Goal: Book appointment/travel/reservation

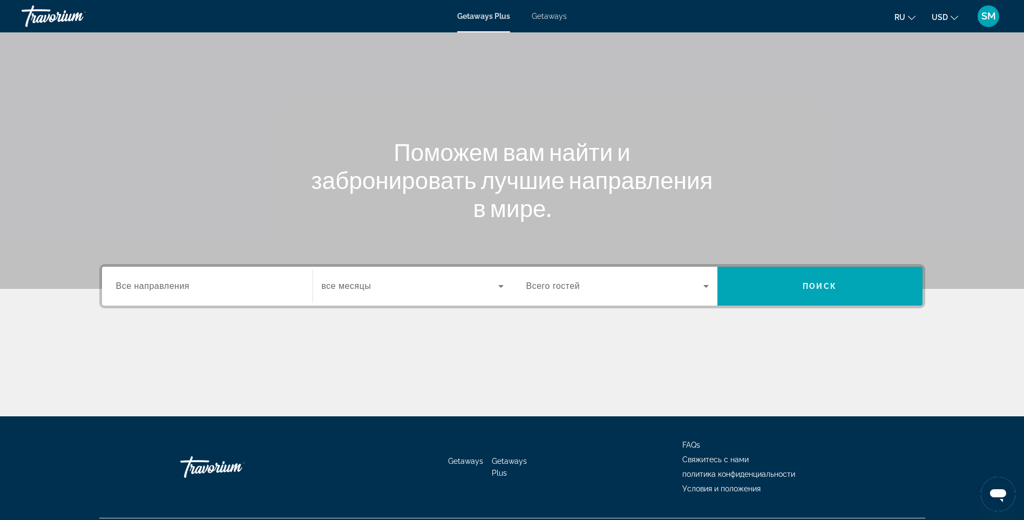
scroll to position [64, 0]
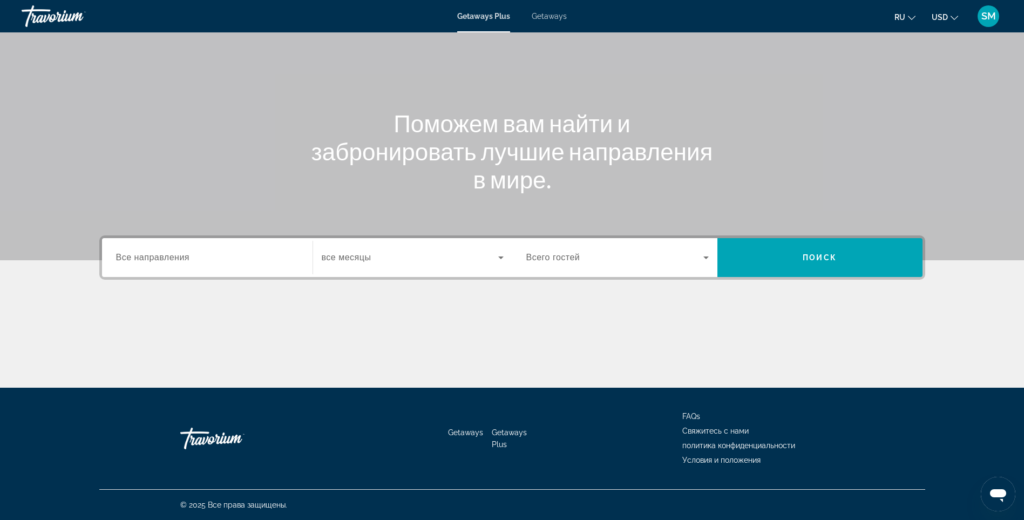
click at [180, 256] on span "Все направления" at bounding box center [153, 257] width 74 height 9
click at [180, 256] on input "Destination Все направления" at bounding box center [207, 257] width 182 height 13
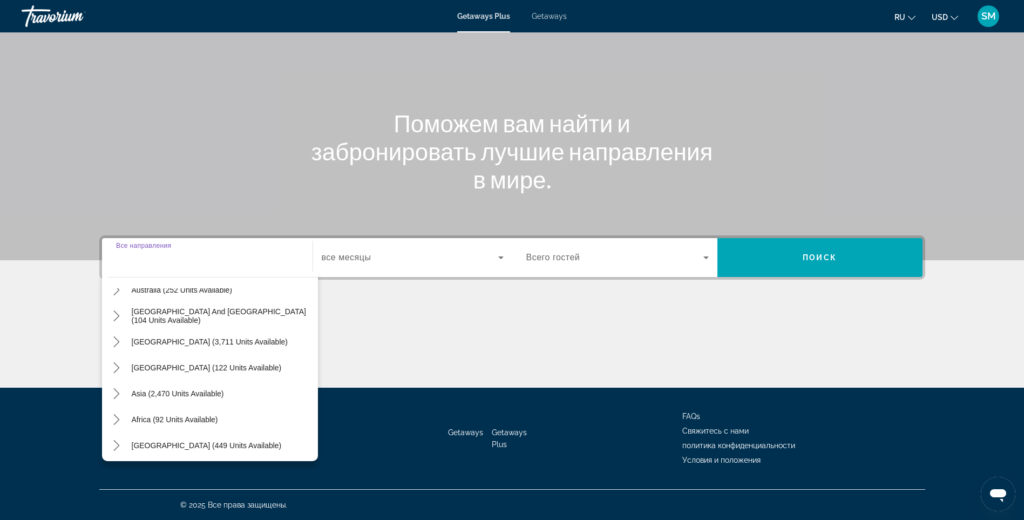
scroll to position [175, 0]
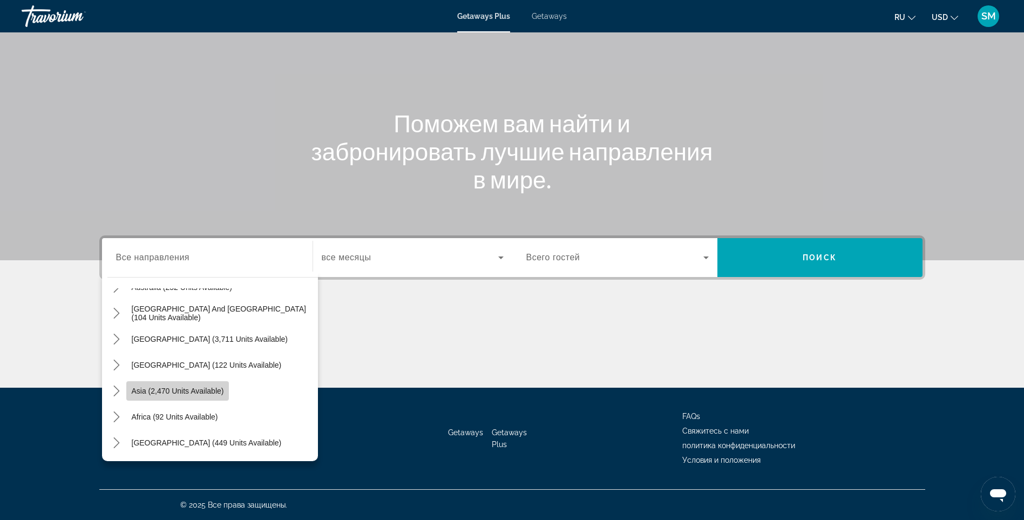
click at [172, 387] on span "Asia (2,470 units available)" at bounding box center [178, 390] width 92 height 9
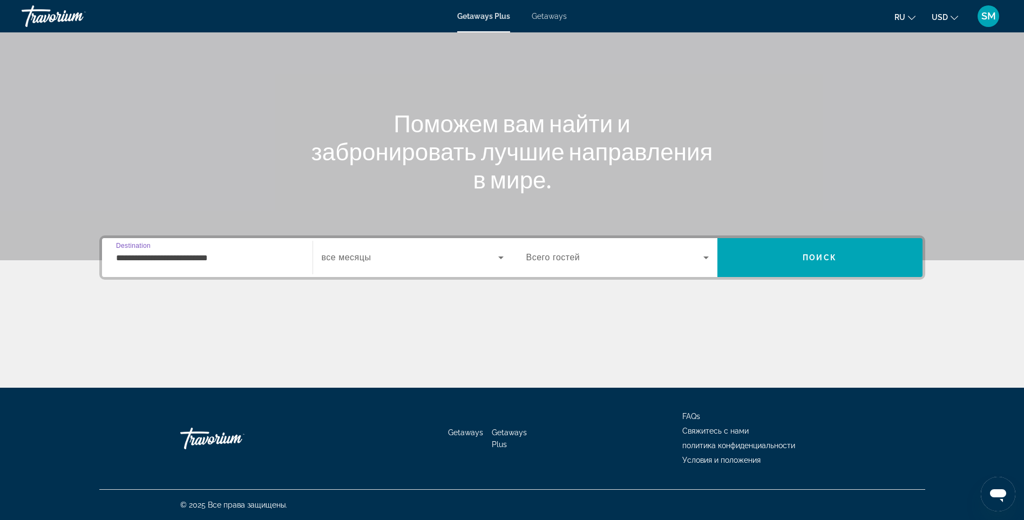
click at [179, 256] on input "**********" at bounding box center [207, 257] width 182 height 13
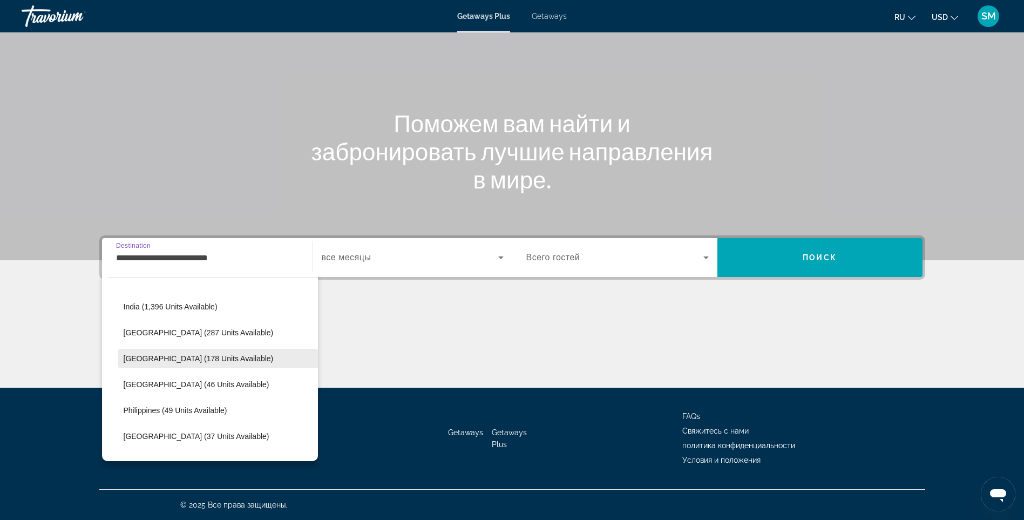
scroll to position [356, 0]
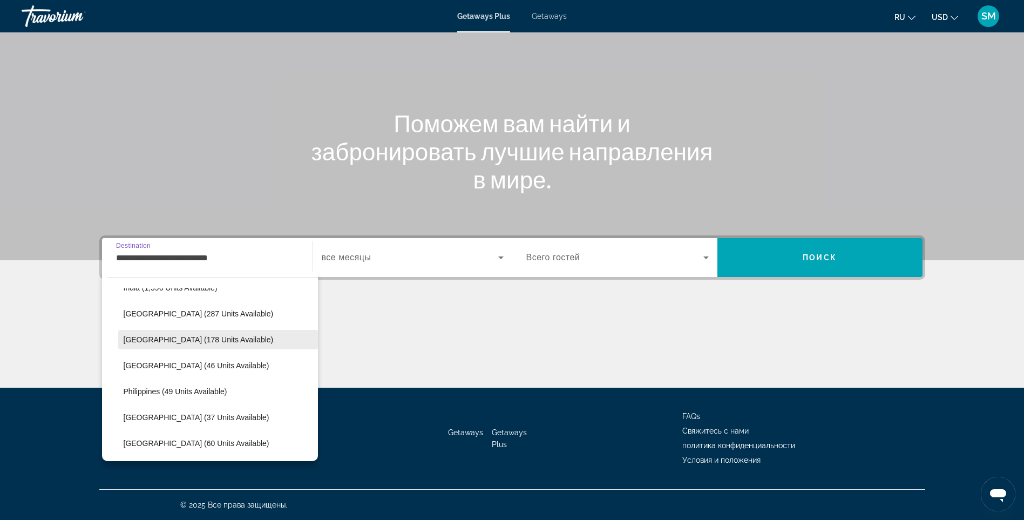
click at [179, 337] on span "[GEOGRAPHIC_DATA] (178 units available)" at bounding box center [199, 339] width 150 height 9
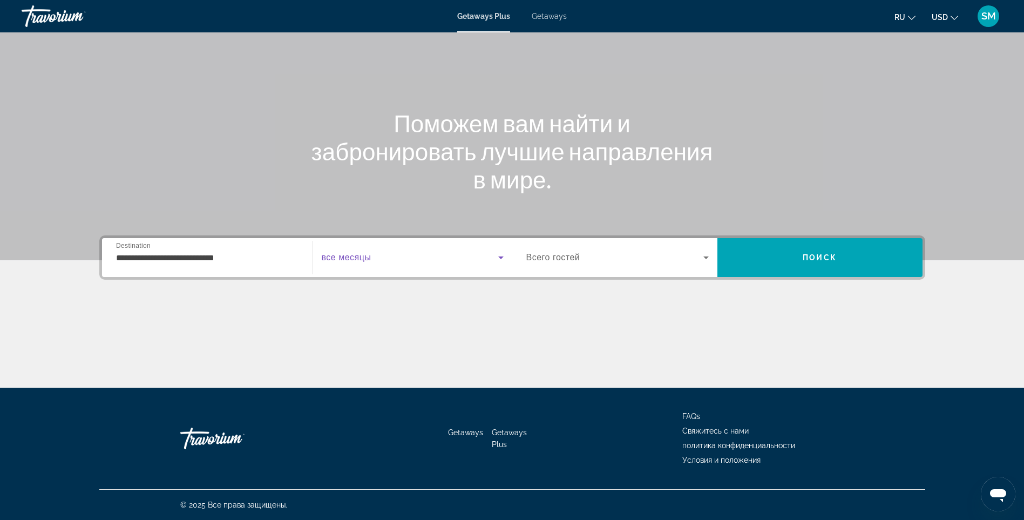
click at [502, 256] on icon "Search widget" at bounding box center [500, 257] width 13 height 13
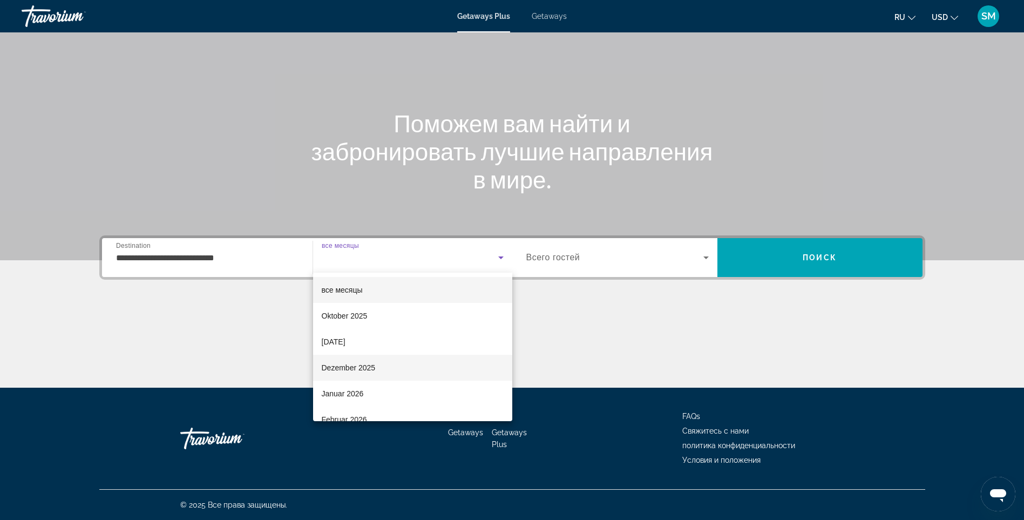
scroll to position [54, 0]
click at [345, 288] on span "[DATE]" at bounding box center [334, 287] width 24 height 13
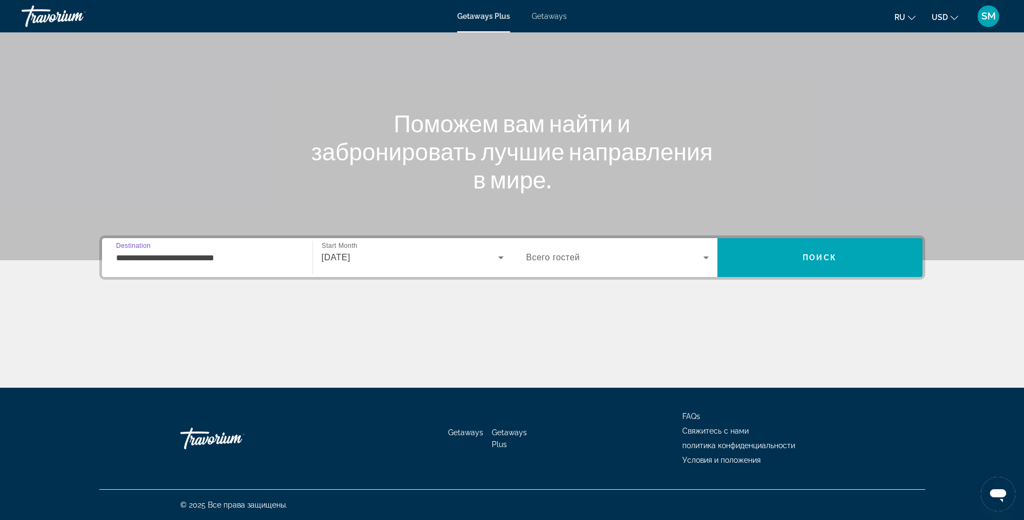
click at [151, 257] on input "**********" at bounding box center [207, 257] width 182 height 13
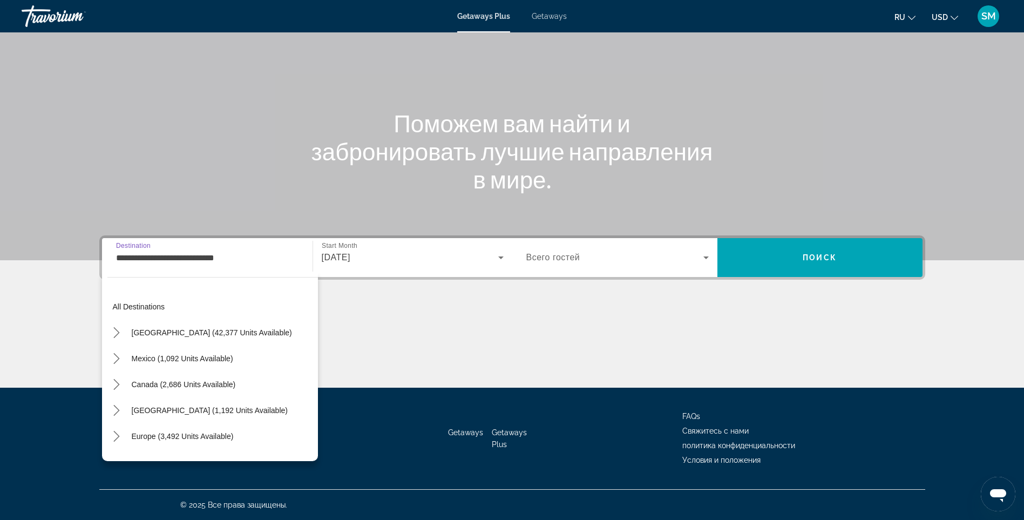
scroll to position [323, 0]
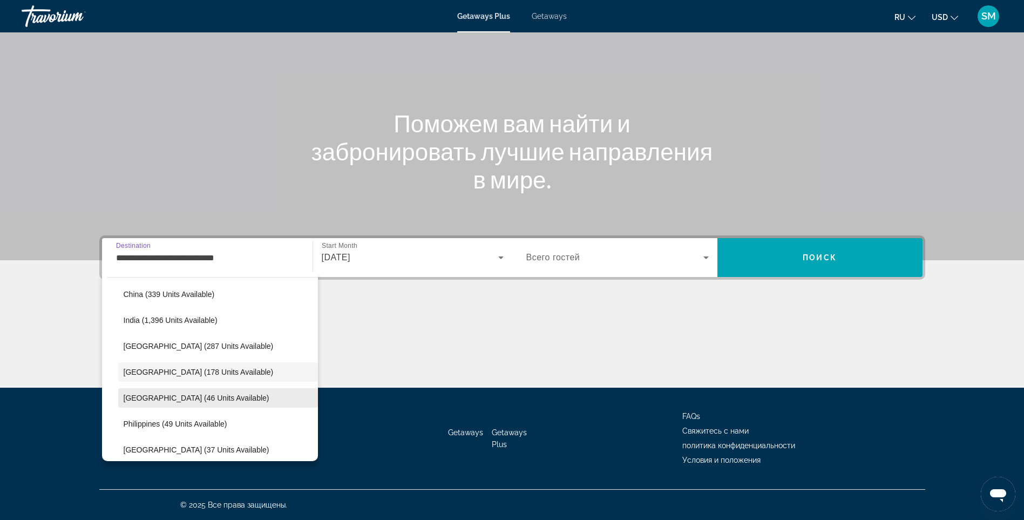
click at [149, 396] on span "[GEOGRAPHIC_DATA] (46 units available)" at bounding box center [197, 397] width 146 height 9
type input "**********"
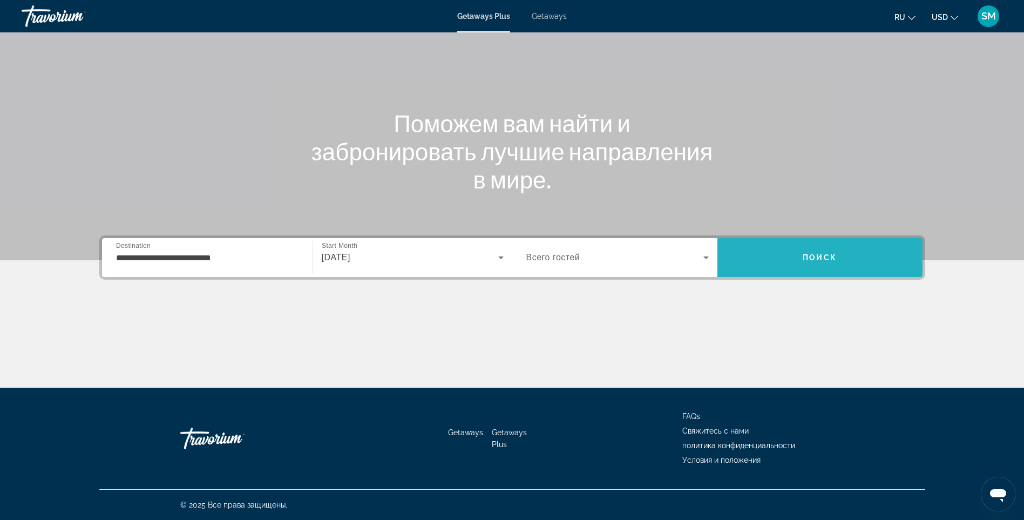
click at [824, 255] on span "Поиск" at bounding box center [819, 257] width 34 height 9
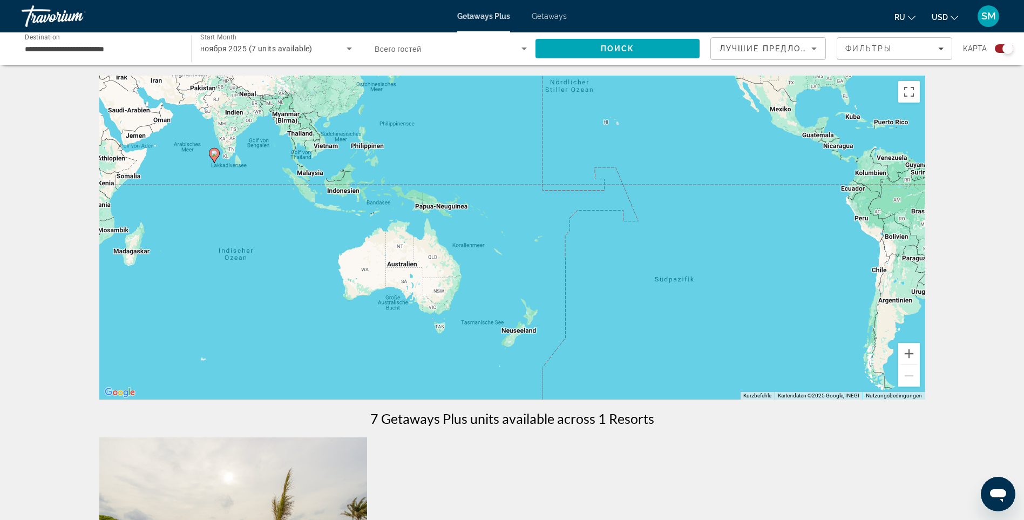
drag, startPoint x: 854, startPoint y: 337, endPoint x: 241, endPoint y: 194, distance: 629.4
click at [241, 194] on div "Um den Modus zum Ziehen mit der Tastatur zu aktivieren, drückst du Alt + Eingab…" at bounding box center [512, 238] width 826 height 324
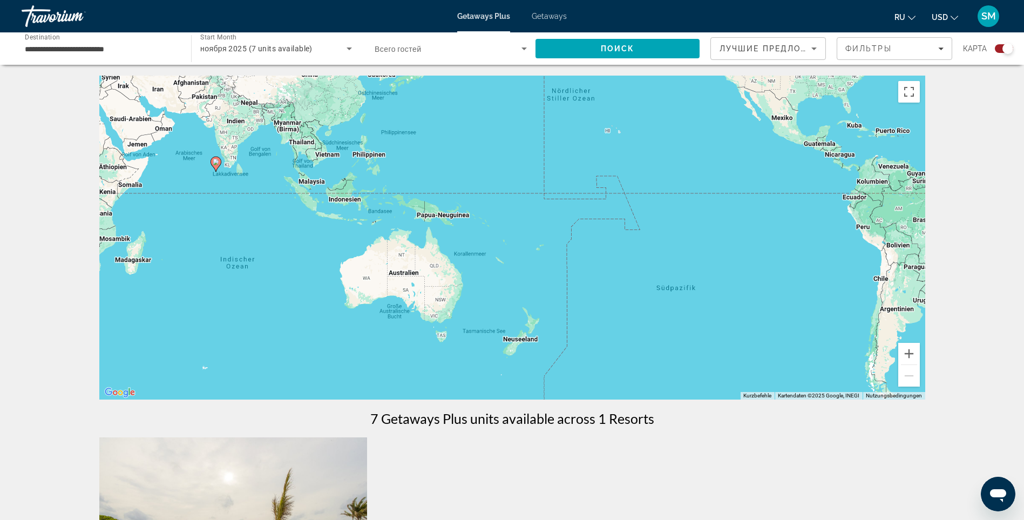
click at [216, 162] on image "Main content" at bounding box center [216, 162] width 6 height 6
type input "**********"
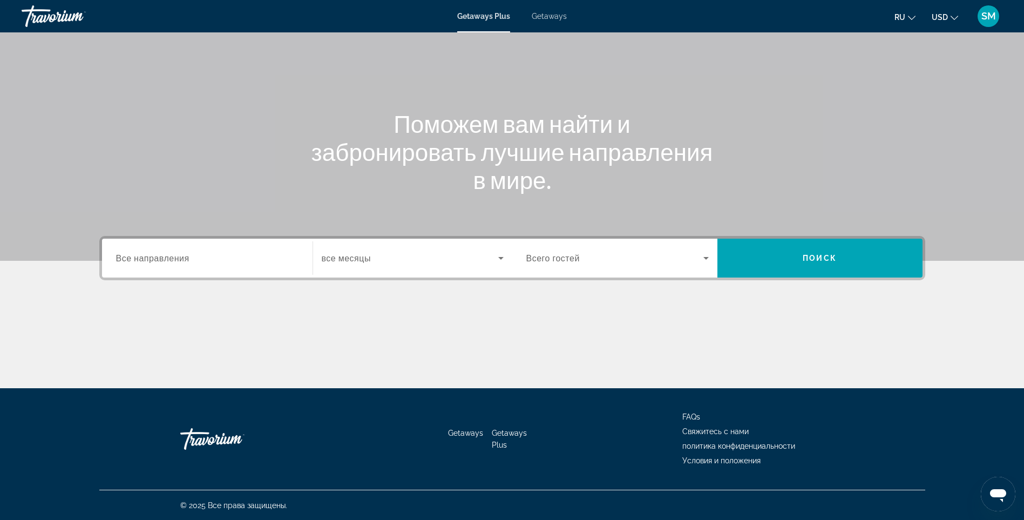
scroll to position [64, 0]
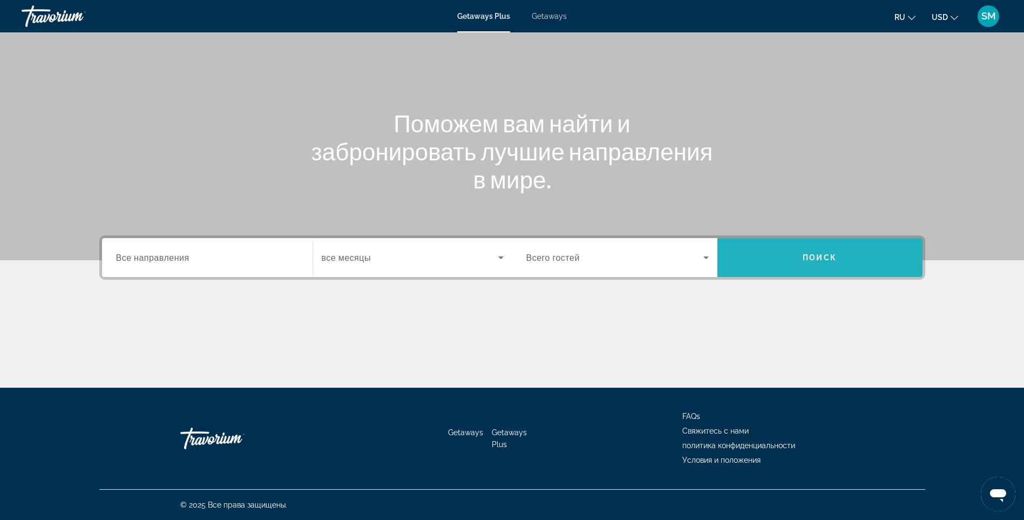
click at [821, 253] on span "Поиск" at bounding box center [819, 257] width 34 height 9
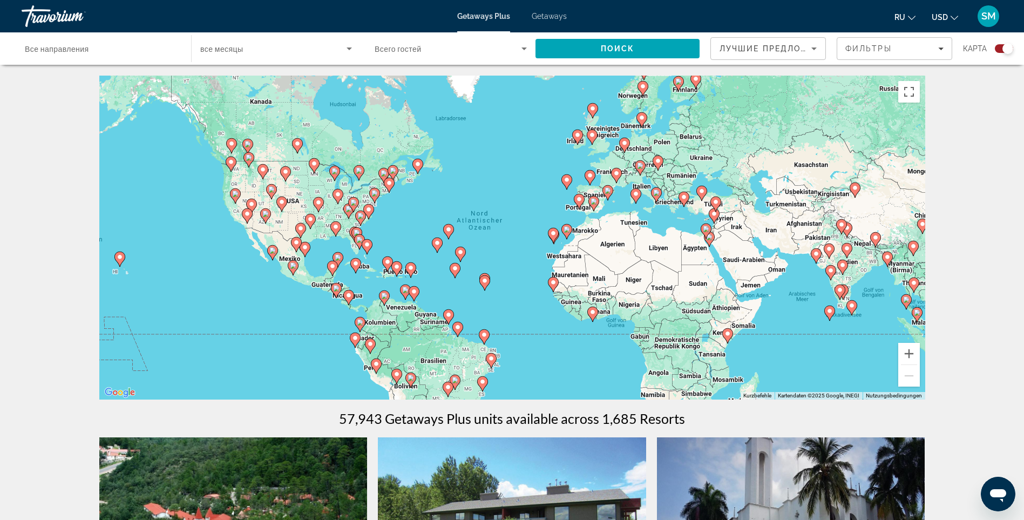
click at [869, 330] on div "Um den Modus zum Ziehen mit der Tastatur zu aktivieren, drückst du Alt + Eingab…" at bounding box center [512, 238] width 826 height 324
click at [894, 309] on div "Um den Modus zum Ziehen mit der Tastatur zu aktivieren, drückst du Alt + Eingab…" at bounding box center [512, 238] width 826 height 324
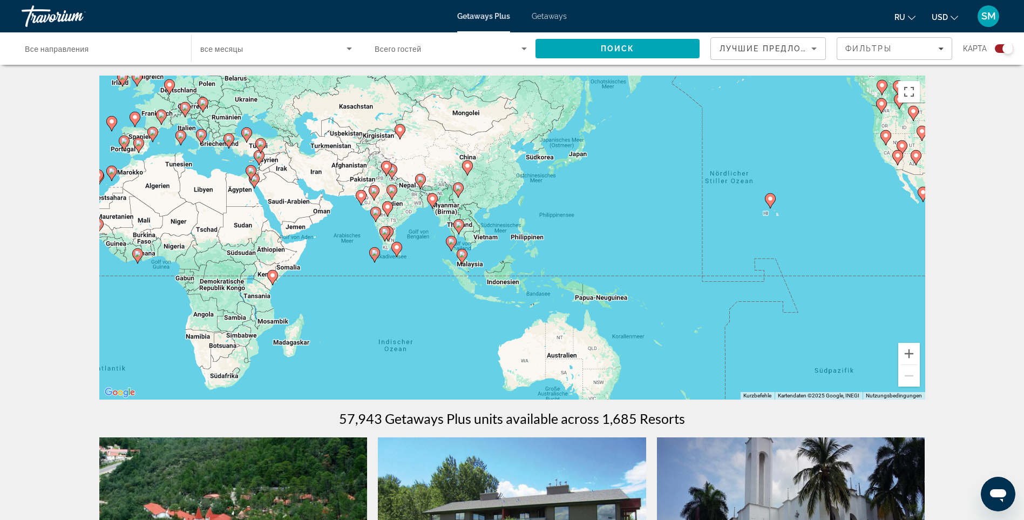
drag, startPoint x: 889, startPoint y: 312, endPoint x: 438, endPoint y: 253, distance: 455.5
click at [434, 254] on div "Um den Modus zum Ziehen mit der Tastatur zu aktivieren, drückst du Alt + Eingab…" at bounding box center [512, 238] width 826 height 324
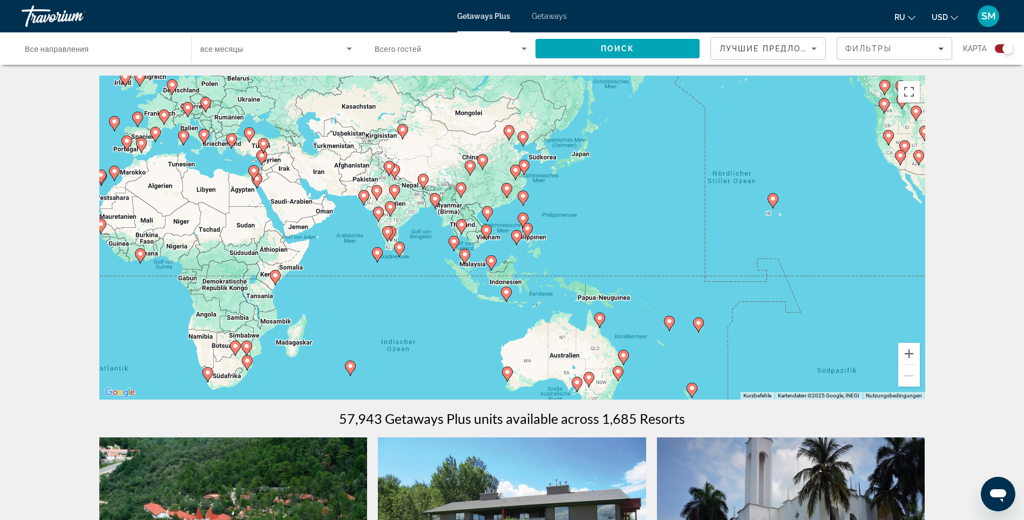
click at [349, 368] on image "Main content" at bounding box center [350, 366] width 6 height 6
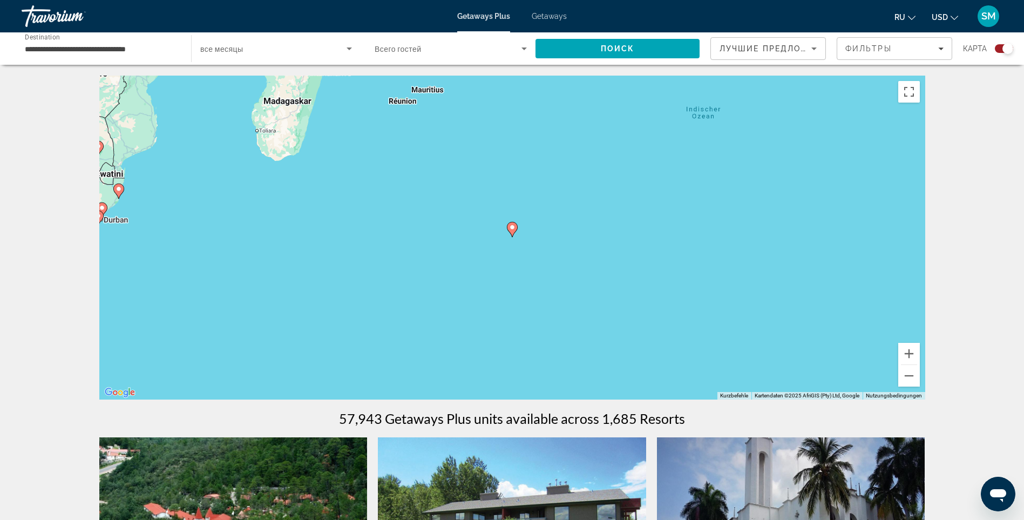
click at [512, 229] on image "Main content" at bounding box center [512, 227] width 6 height 6
type input "**********"
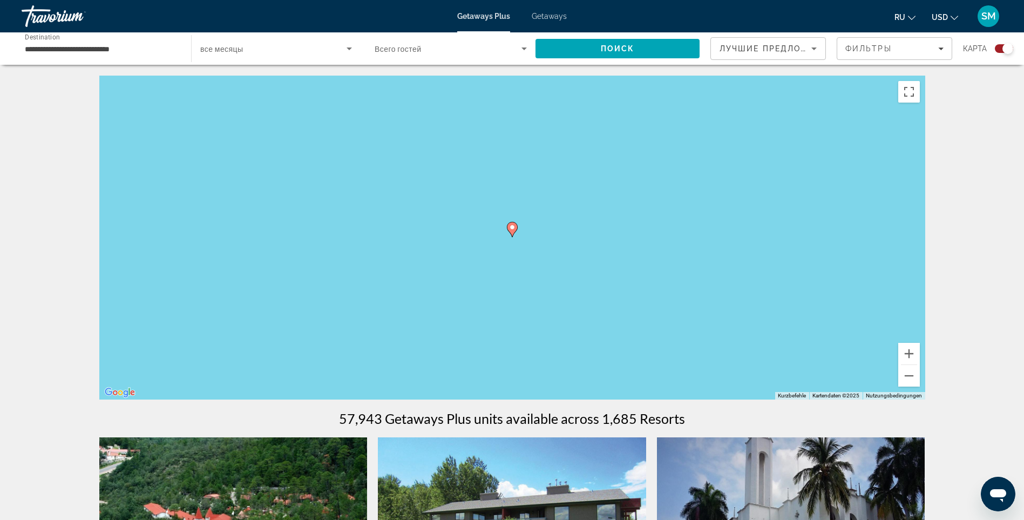
click at [514, 228] on image "Main content" at bounding box center [512, 227] width 6 height 6
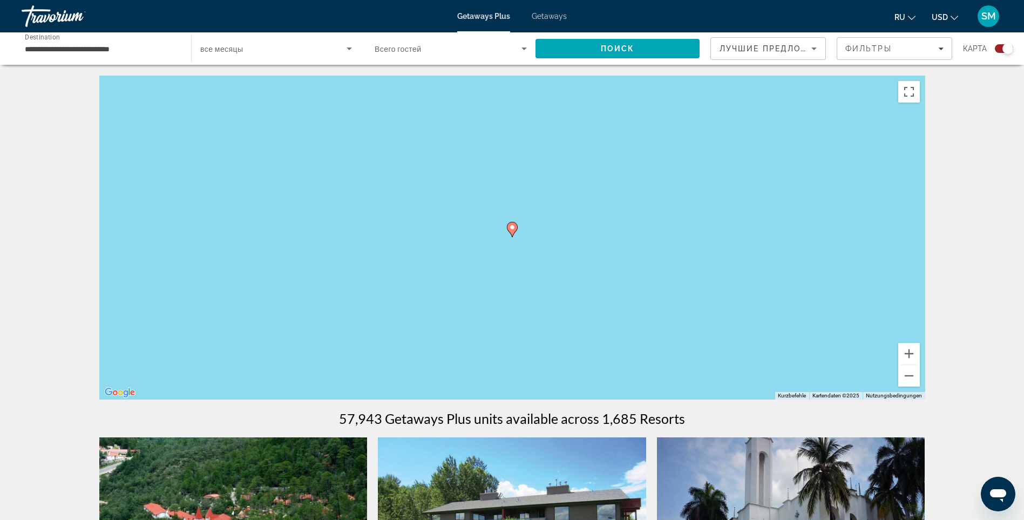
click at [513, 226] on image "Main content" at bounding box center [512, 227] width 6 height 6
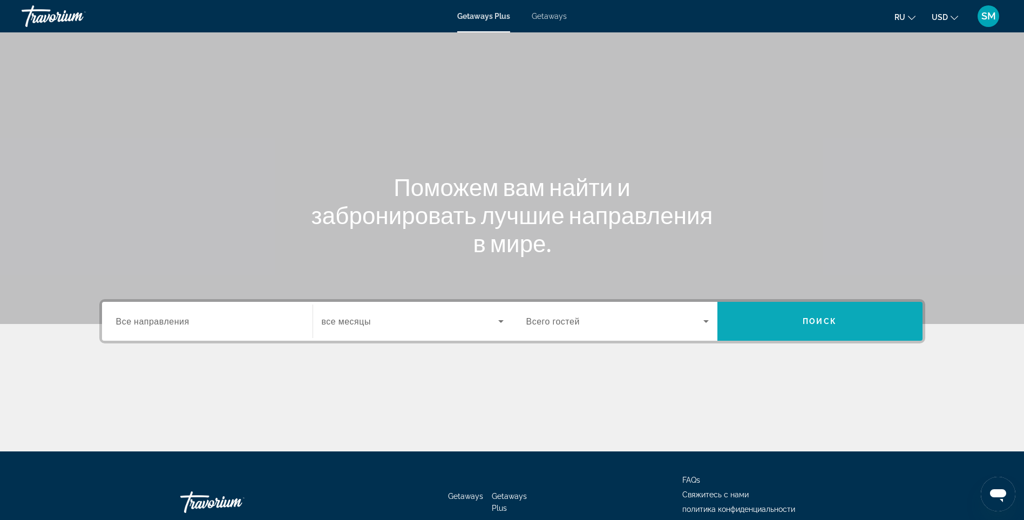
click at [825, 318] on span "Поиск" at bounding box center [819, 321] width 34 height 9
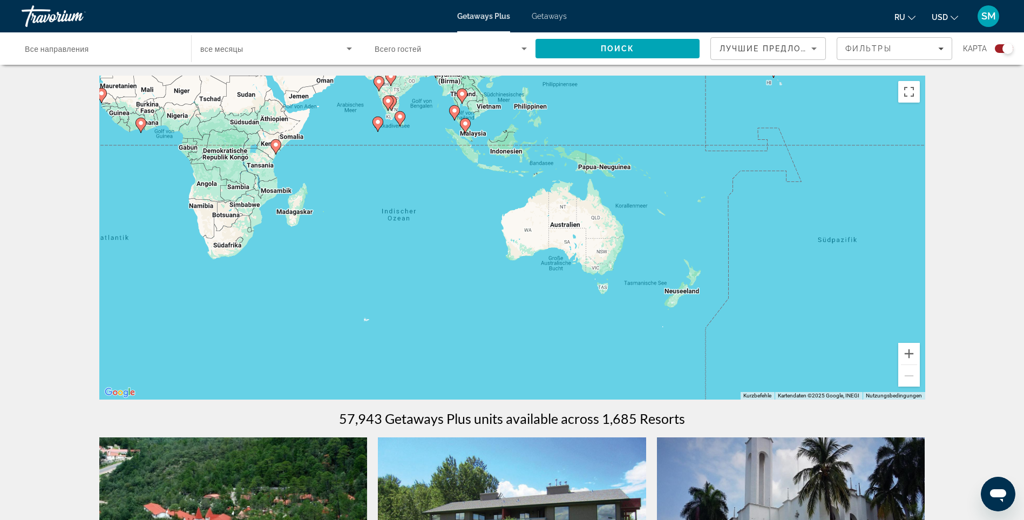
drag, startPoint x: 812, startPoint y: 351, endPoint x: 360, endPoint y: 162, distance: 489.6
click at [360, 162] on div "Um den Modus zum Ziehen mit der Tastatur zu aktivieren, drückst du Alt + Eingab…" at bounding box center [512, 238] width 826 height 324
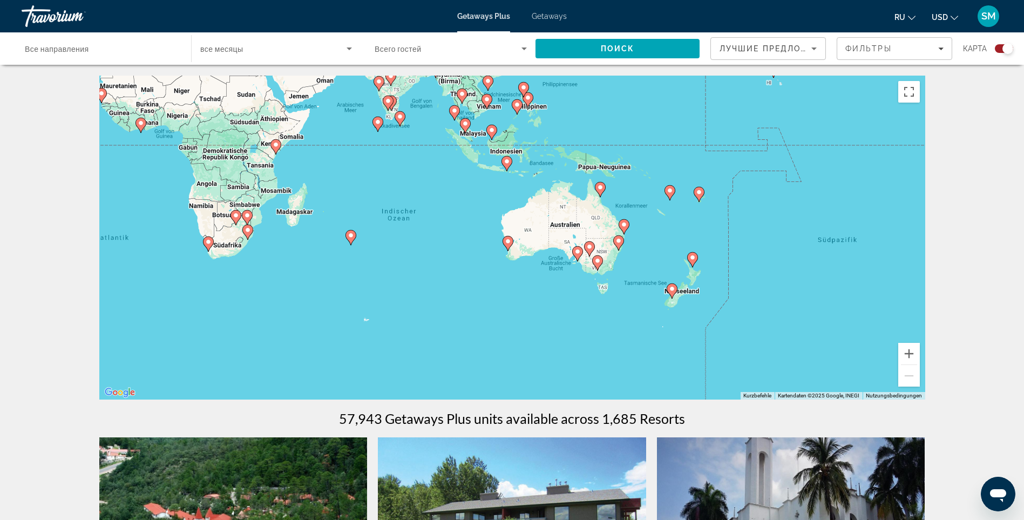
click at [505, 160] on image "Main content" at bounding box center [507, 161] width 6 height 6
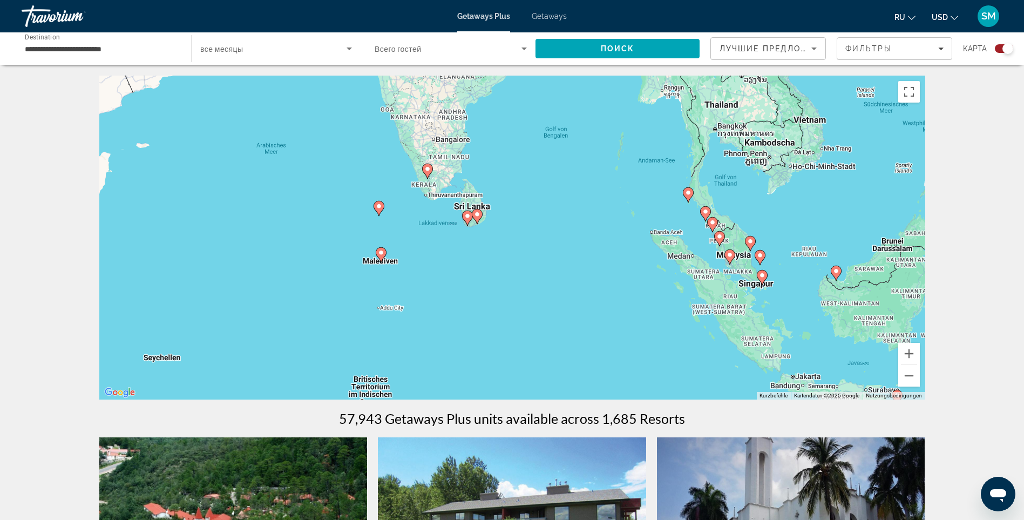
drag, startPoint x: 501, startPoint y: 282, endPoint x: 889, endPoint y: 449, distance: 422.5
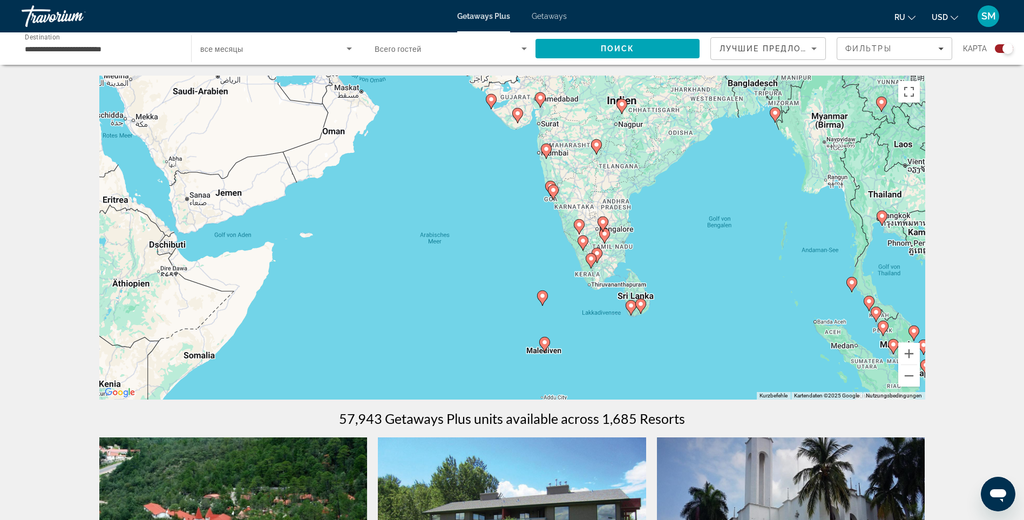
drag, startPoint x: 481, startPoint y: 292, endPoint x: 646, endPoint y: 382, distance: 187.9
click at [646, 382] on div "Um von einem Element zum anderen zu gelangen, drückst du die Pfeiltasten entspr…" at bounding box center [512, 238] width 826 height 324
click at [546, 342] on image "Main content" at bounding box center [544, 342] width 6 height 6
type input "**********"
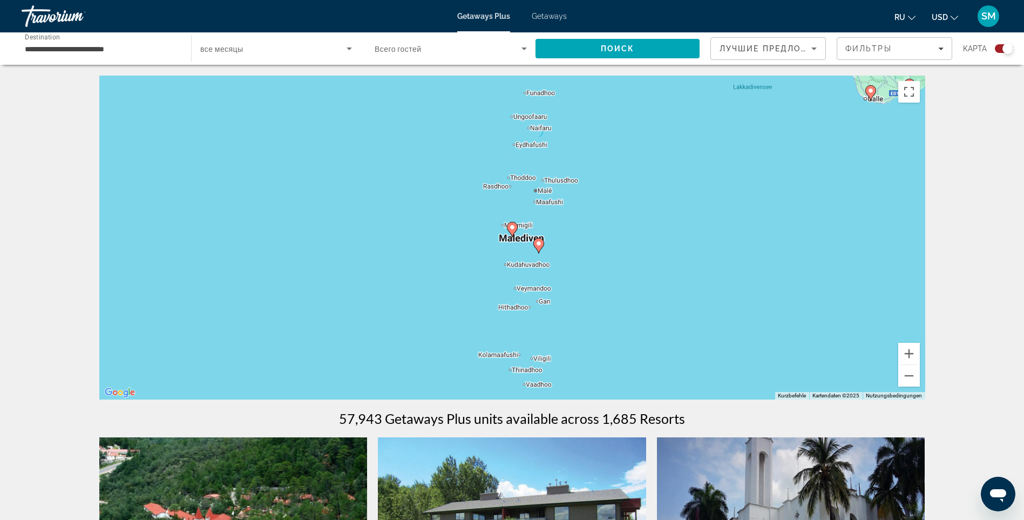
click at [513, 226] on image "Main content" at bounding box center [512, 227] width 6 height 6
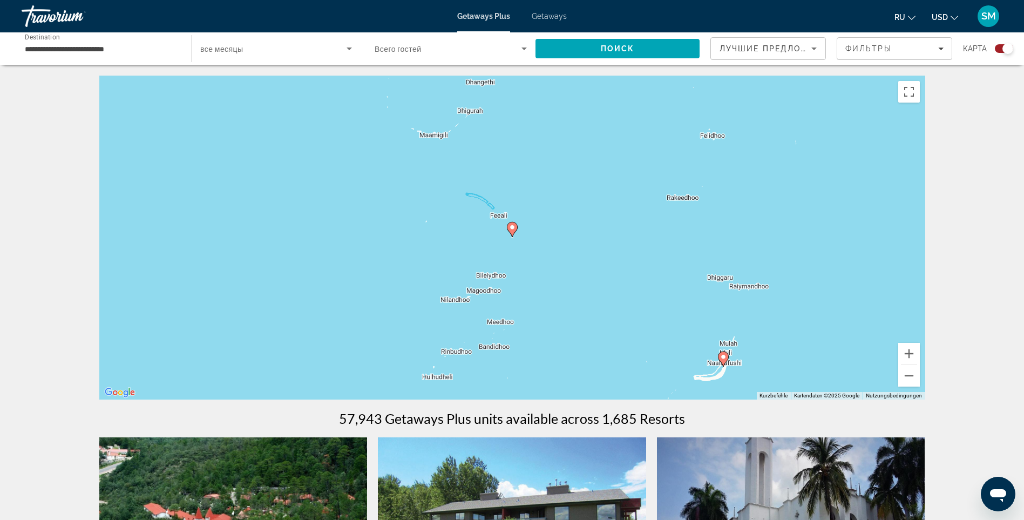
click at [513, 226] on image "Main content" at bounding box center [512, 227] width 6 height 6
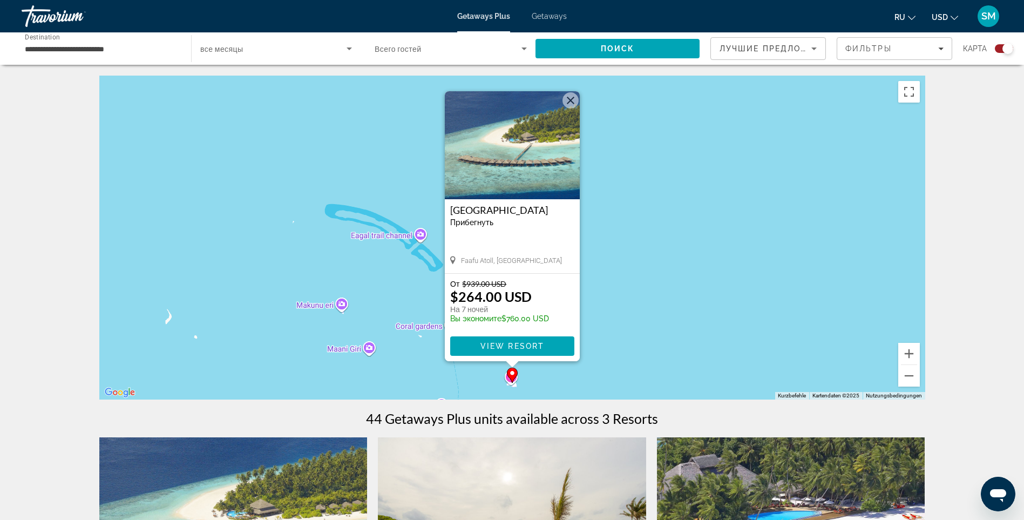
click at [573, 97] on button "Schließen" at bounding box center [570, 100] width 16 height 16
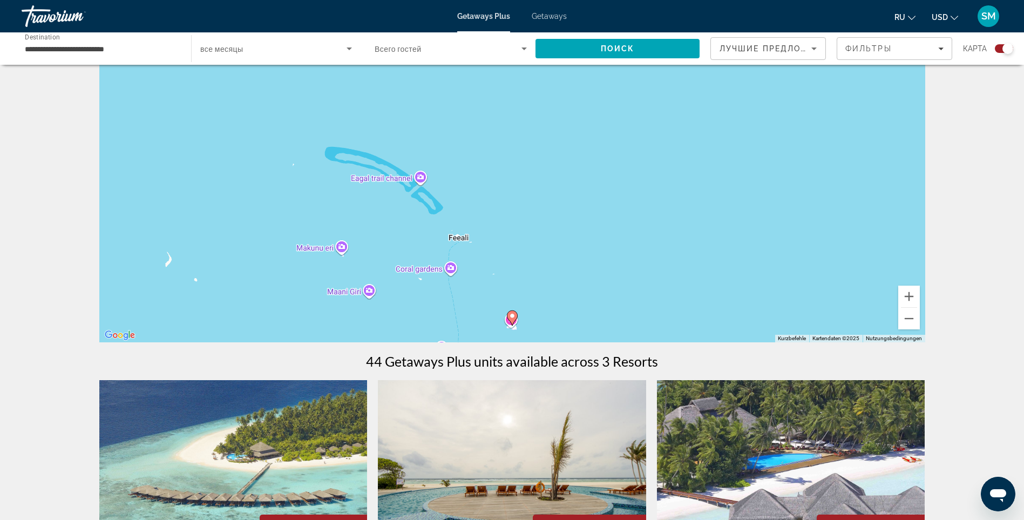
scroll to position [54, 0]
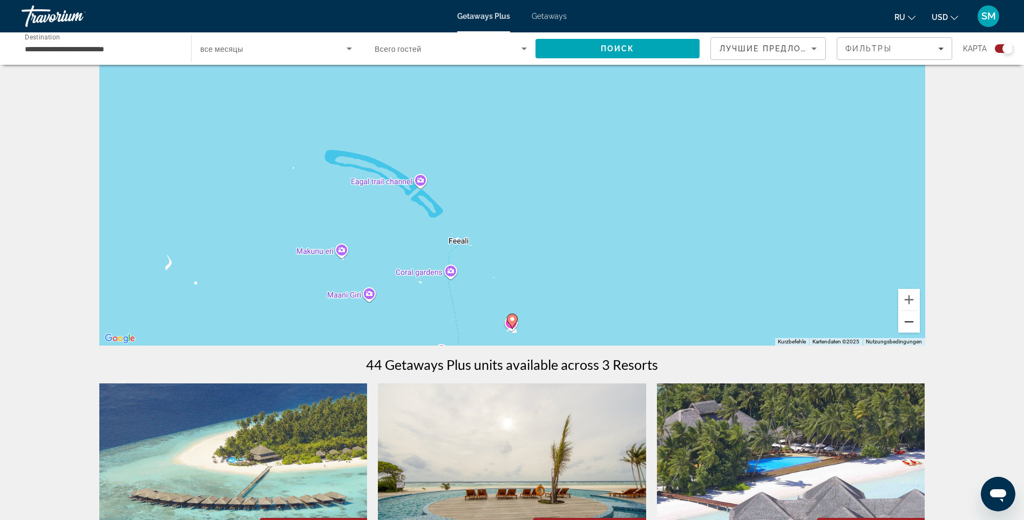
click at [910, 322] on button "Verkleinern" at bounding box center [909, 322] width 22 height 22
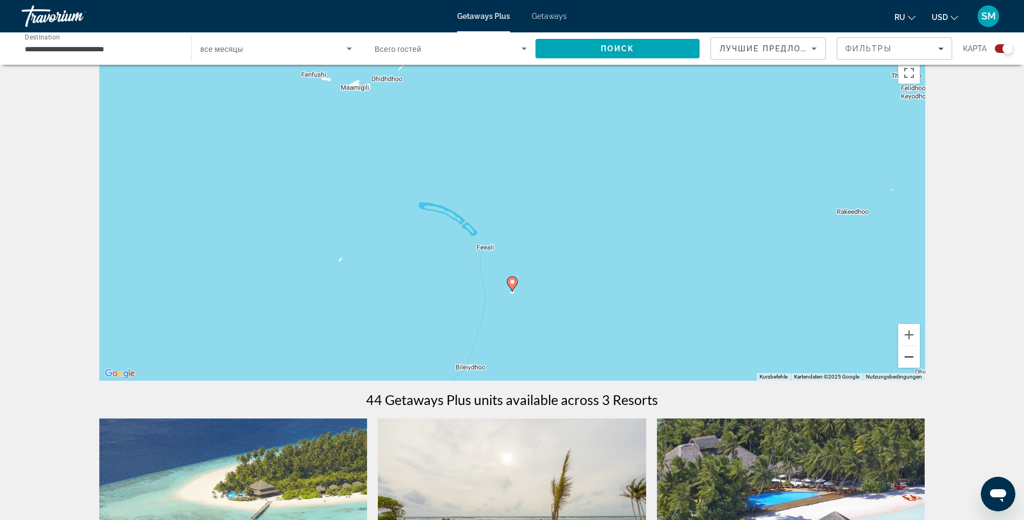
scroll to position [0, 0]
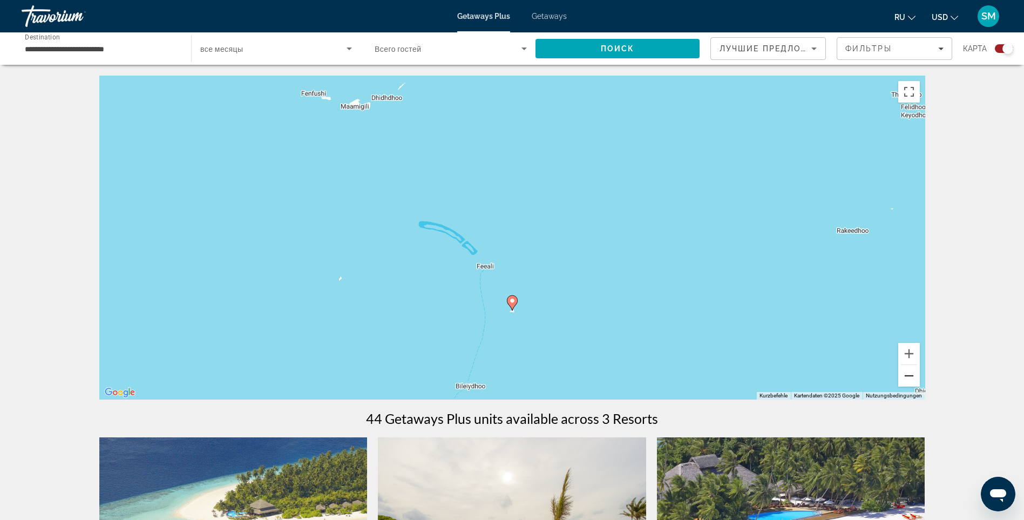
click at [907, 375] on button "Verkleinern" at bounding box center [909, 376] width 22 height 22
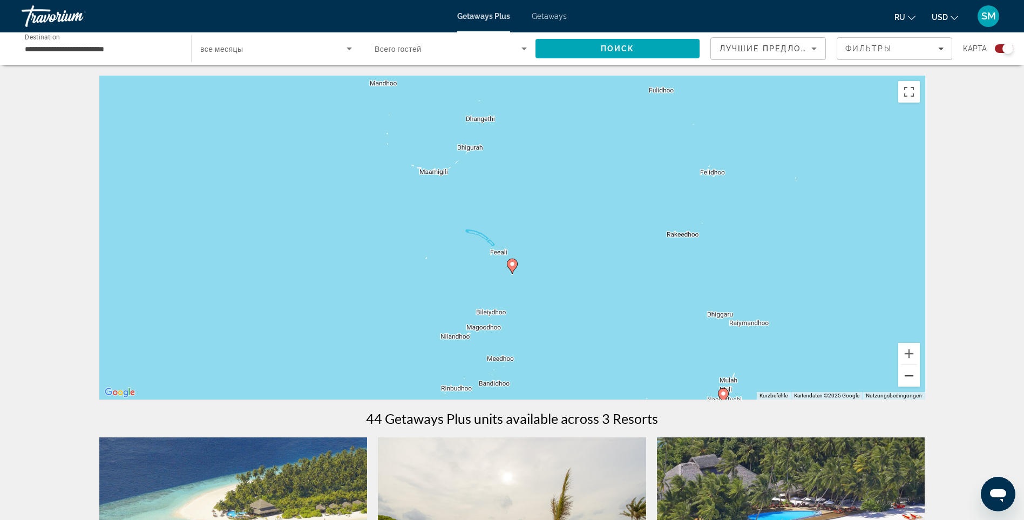
click at [910, 373] on button "Verkleinern" at bounding box center [909, 376] width 22 height 22
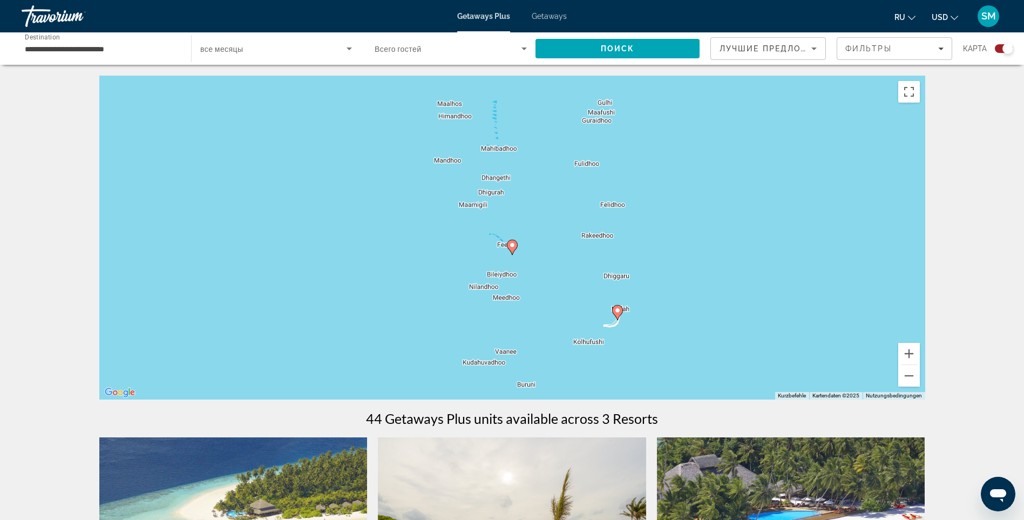
click at [619, 311] on image "Main content" at bounding box center [617, 310] width 6 height 6
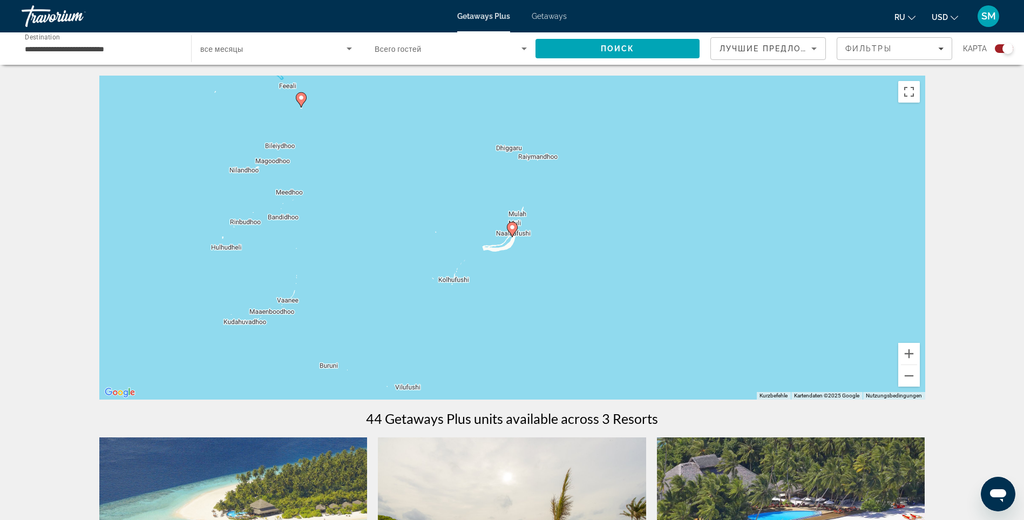
click at [513, 226] on image "Main content" at bounding box center [512, 227] width 6 height 6
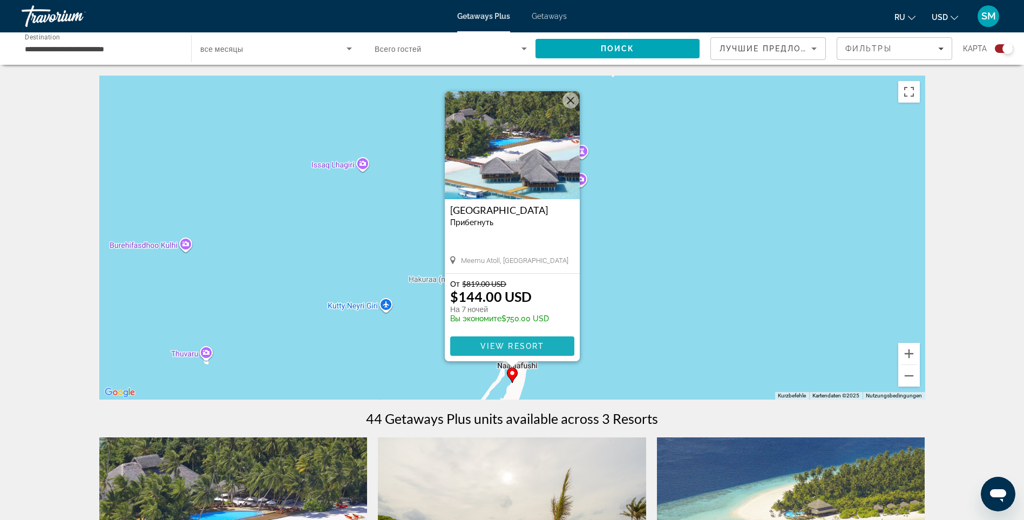
click at [498, 343] on span "View Resort" at bounding box center [512, 346] width 64 height 9
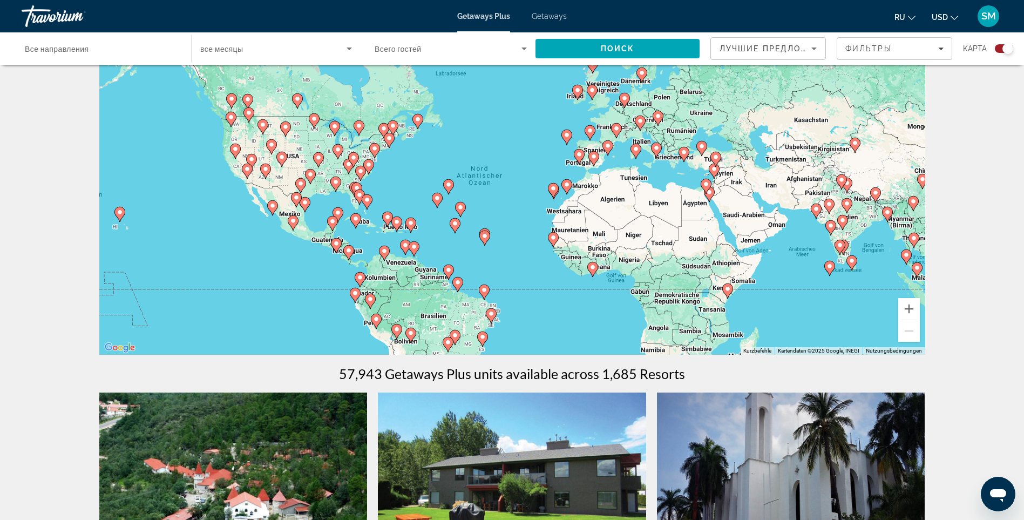
scroll to position [108, 0]
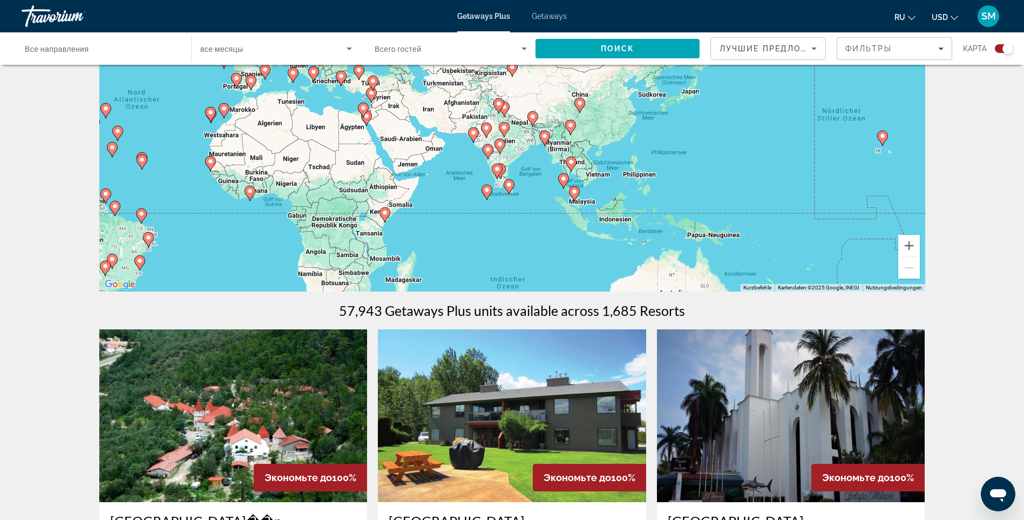
drag, startPoint x: 856, startPoint y: 203, endPoint x: 509, endPoint y: 190, distance: 346.7
click at [509, 190] on gmp-advanced-marker "Main content" at bounding box center [509, 187] width 11 height 16
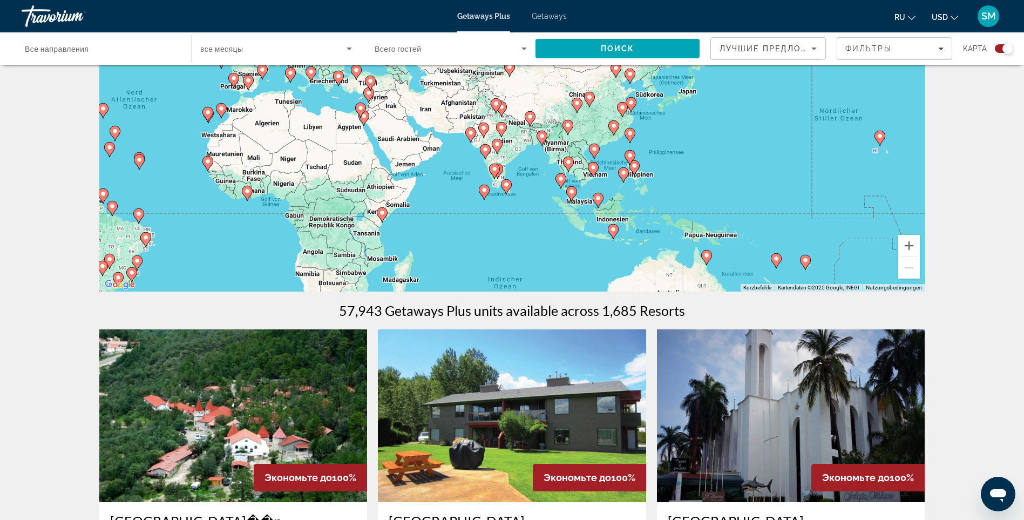
click at [632, 104] on image "Main content" at bounding box center [631, 102] width 6 height 6
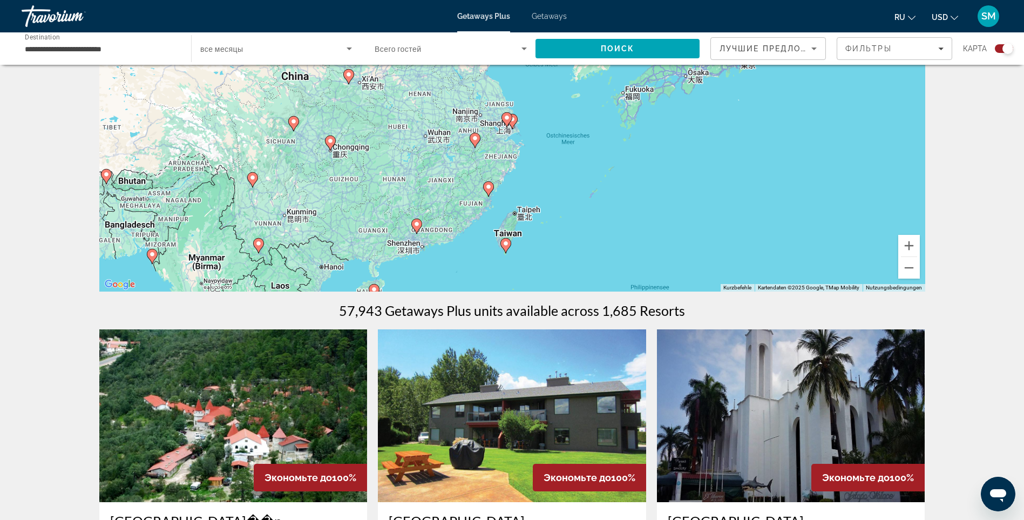
click at [513, 118] on image "Main content" at bounding box center [512, 119] width 6 height 6
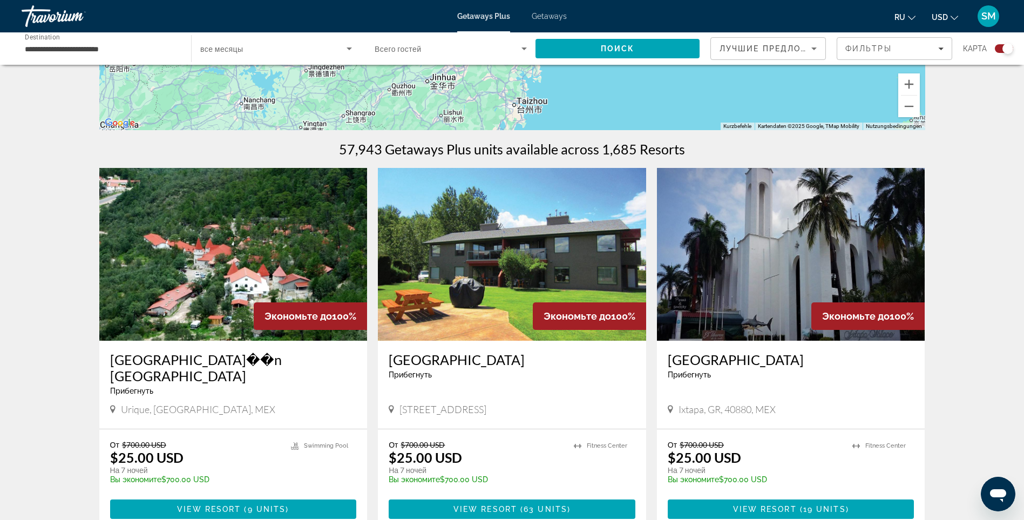
scroll to position [270, 0]
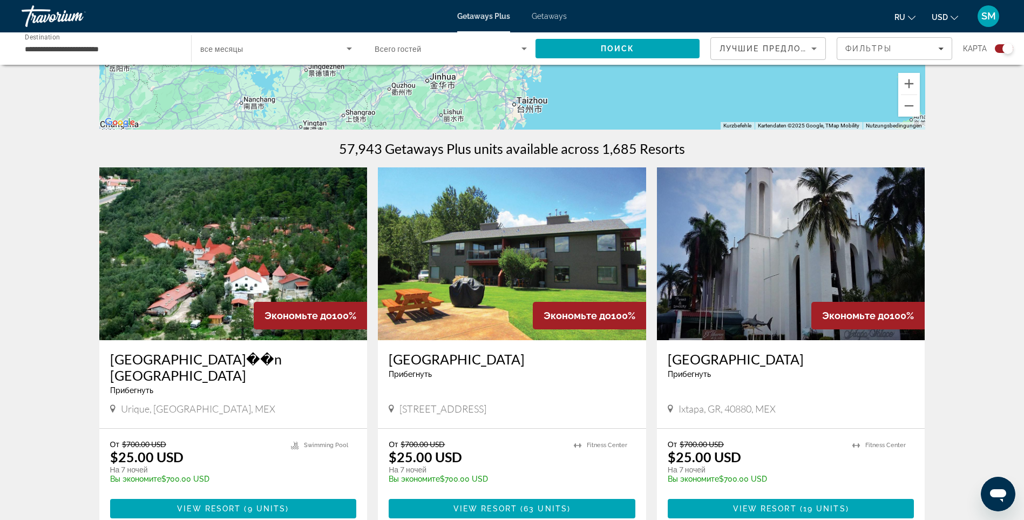
drag, startPoint x: 606, startPoint y: 95, endPoint x: 616, endPoint y: 100, distance: 12.1
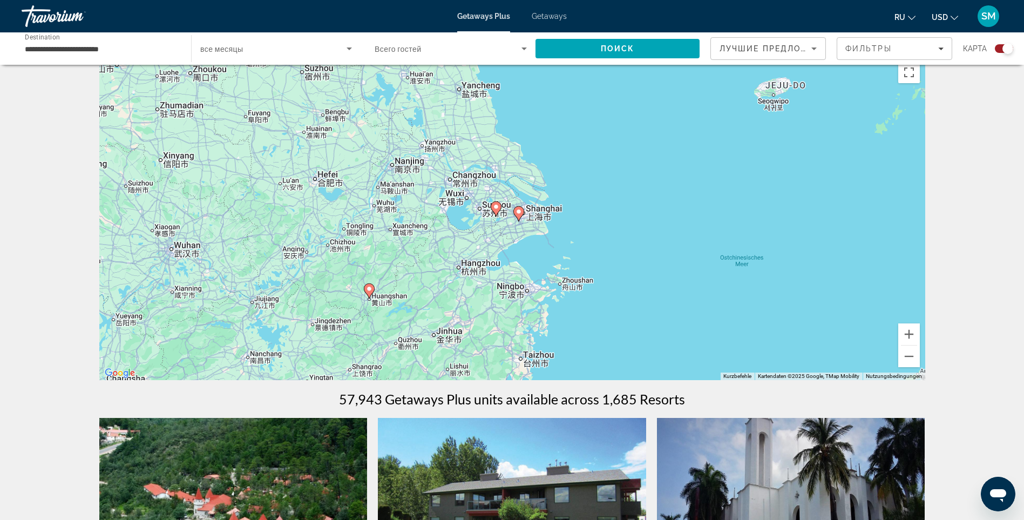
scroll to position [0, 0]
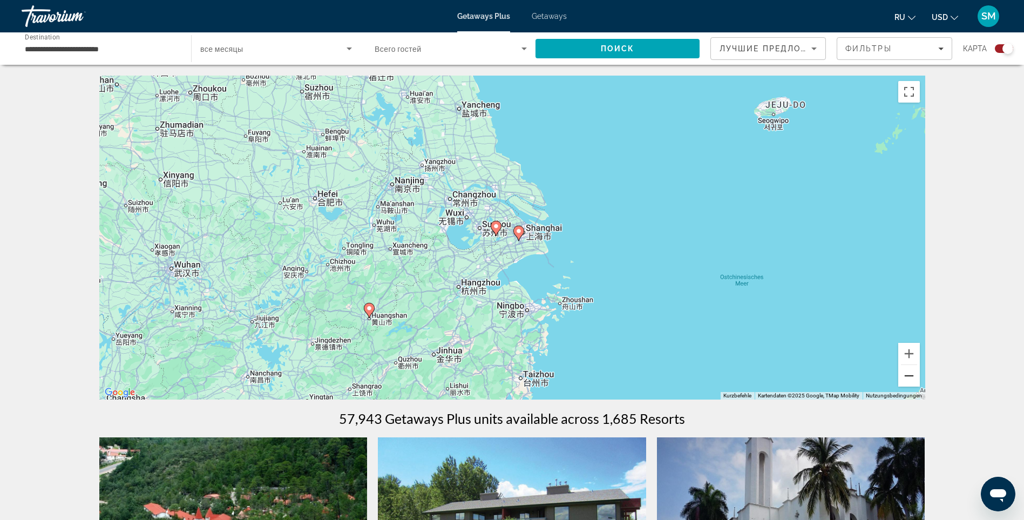
click at [907, 377] on button "Verkleinern" at bounding box center [909, 376] width 22 height 22
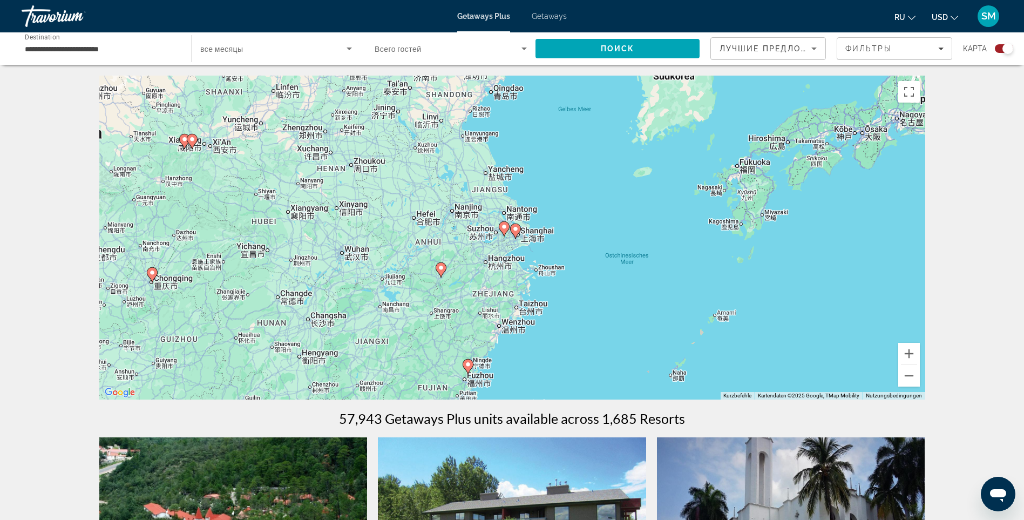
click at [470, 366] on image "Main content" at bounding box center [468, 364] width 6 height 6
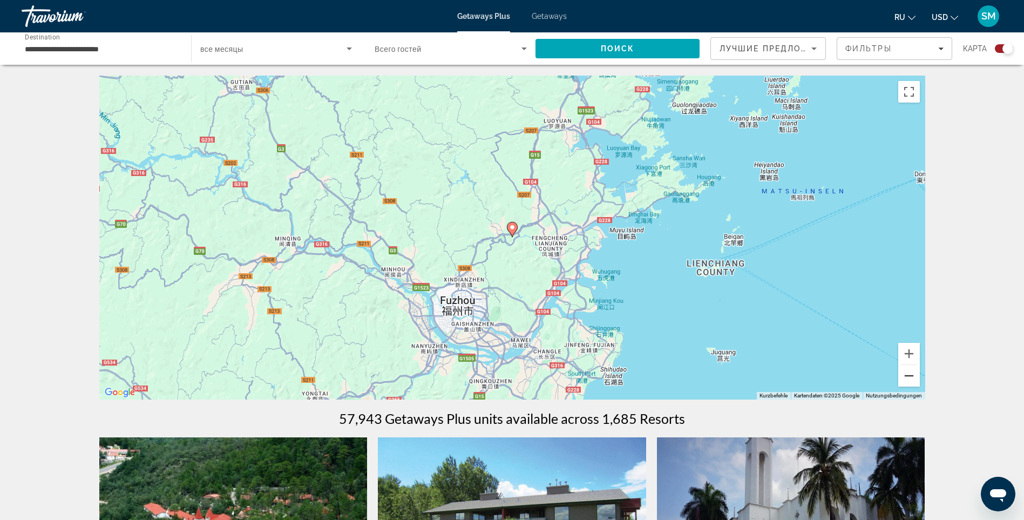
click at [911, 377] on button "Verkleinern" at bounding box center [909, 376] width 22 height 22
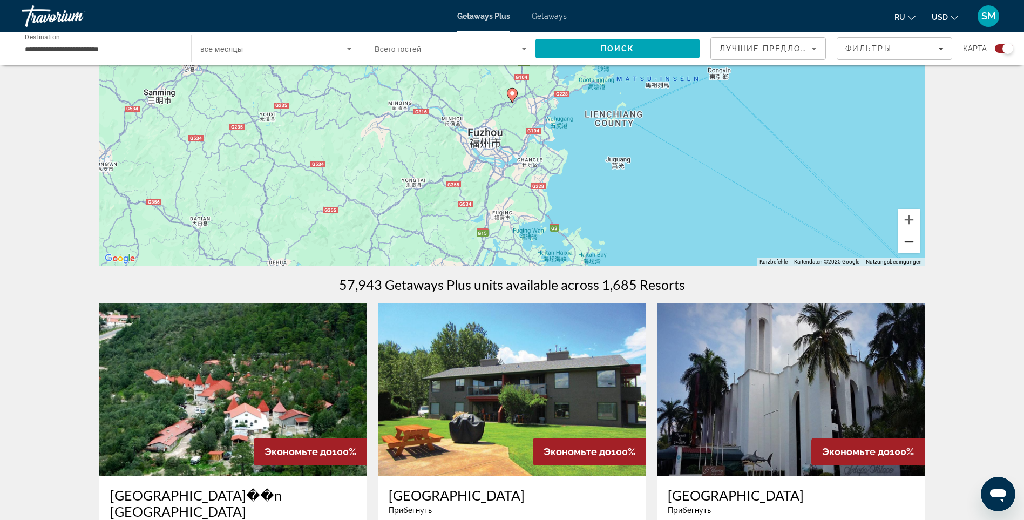
scroll to position [162, 0]
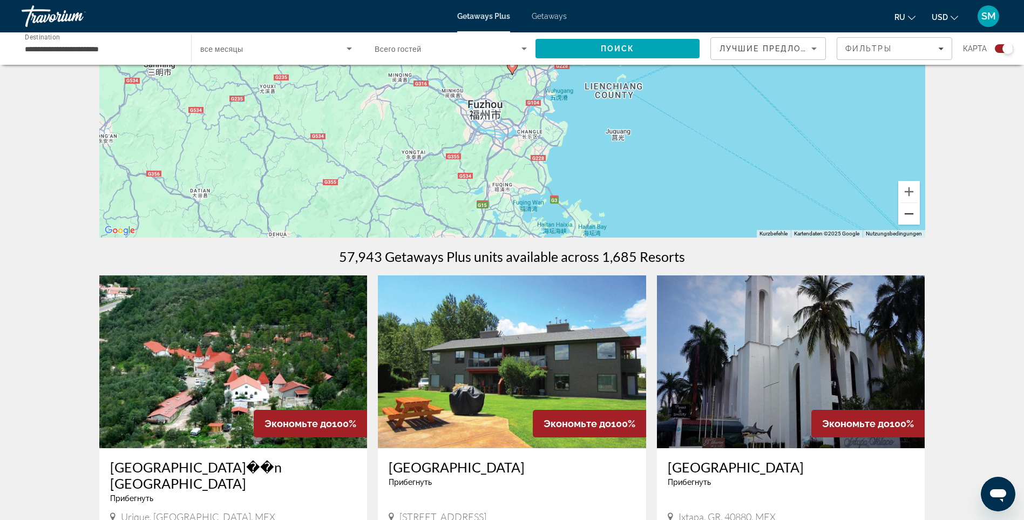
click at [909, 209] on button "Verkleinern" at bounding box center [909, 214] width 22 height 22
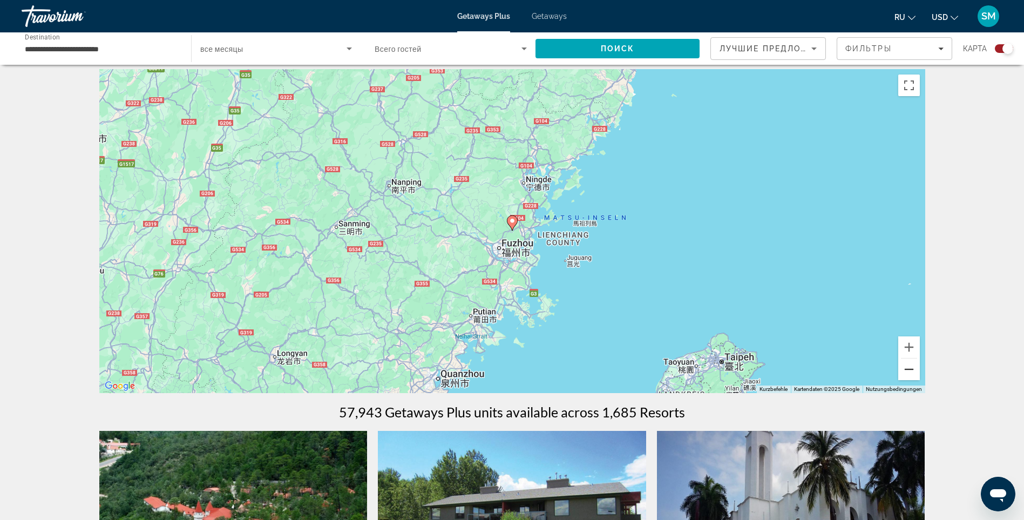
scroll to position [0, 0]
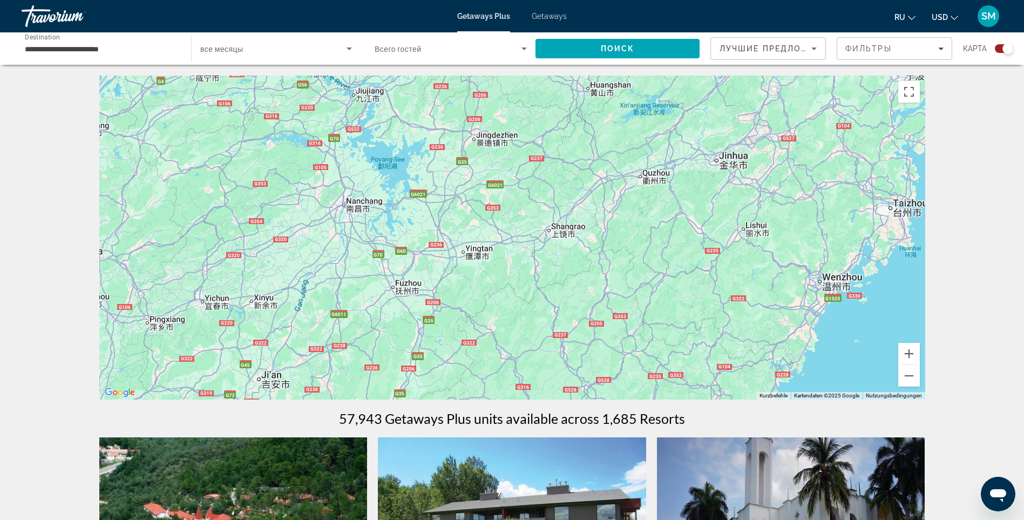
drag, startPoint x: 378, startPoint y: 205, endPoint x: 612, endPoint y: 413, distance: 313.0
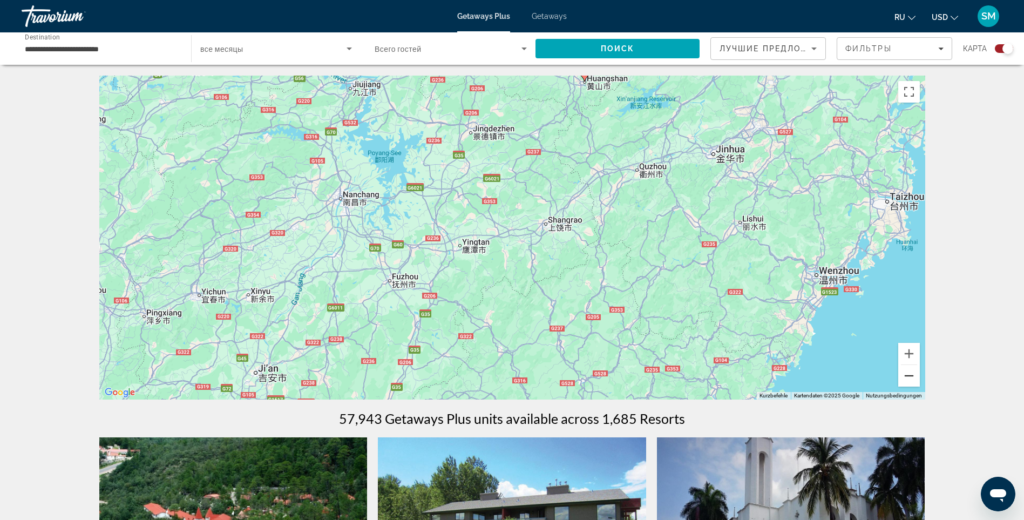
click at [910, 377] on button "Verkleinern" at bounding box center [909, 376] width 22 height 22
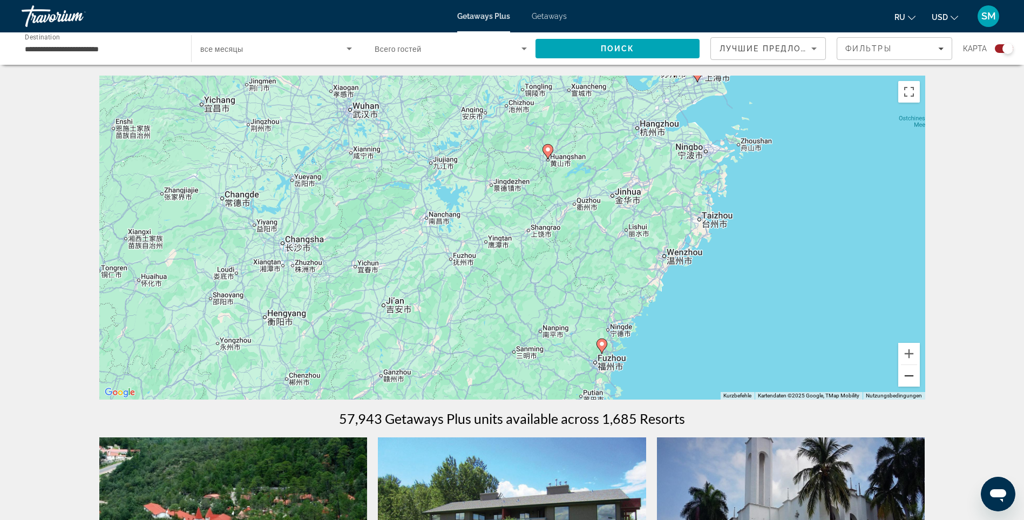
click at [910, 377] on button "Verkleinern" at bounding box center [909, 376] width 22 height 22
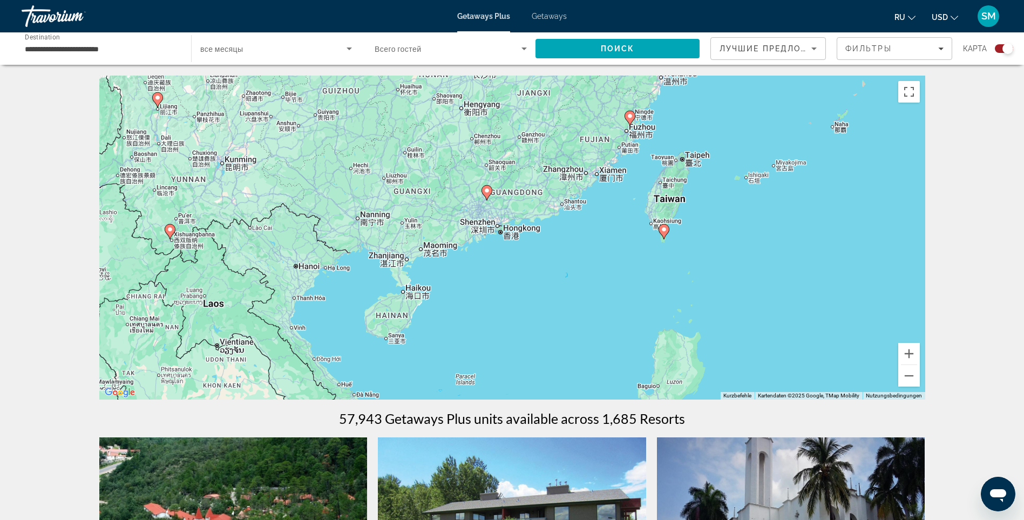
drag, startPoint x: 602, startPoint y: 352, endPoint x: 676, endPoint y: 183, distance: 184.2
click at [676, 183] on div "Um den Modus zum Ziehen mit der Tastatur zu aktivieren, drückst du Alt + Eingab…" at bounding box center [512, 238] width 826 height 324
click at [664, 230] on image "Main content" at bounding box center [664, 229] width 6 height 6
type input "**********"
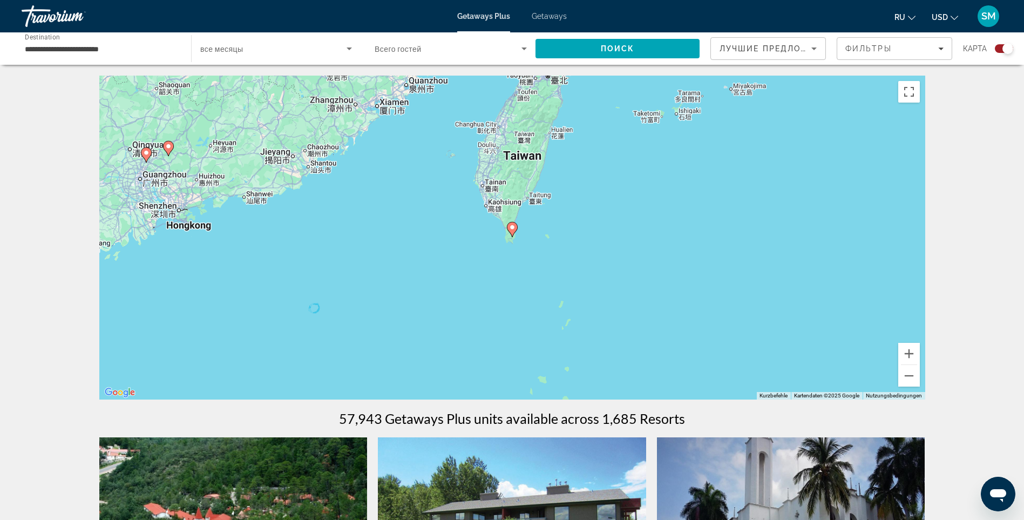
click at [513, 228] on image "Main content" at bounding box center [512, 227] width 6 height 6
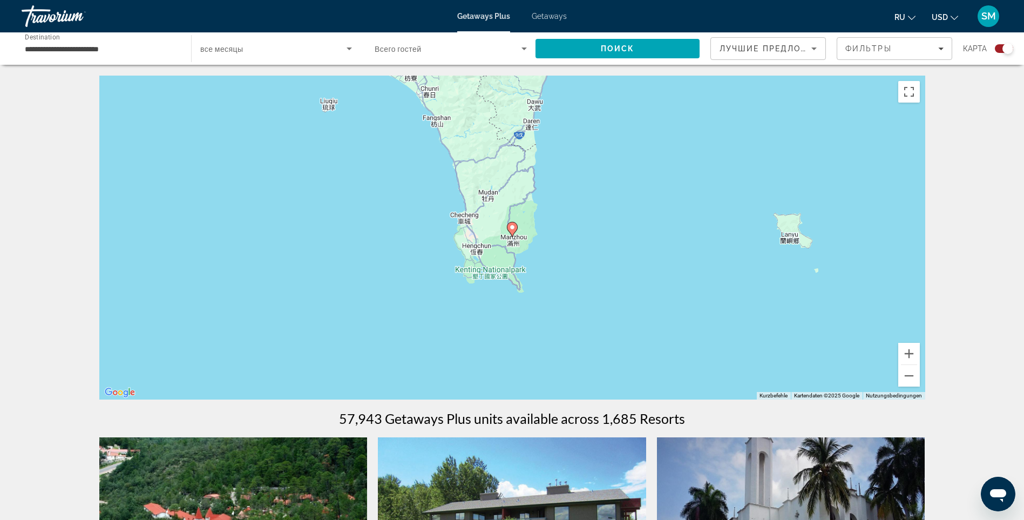
click at [513, 228] on image "Main content" at bounding box center [512, 227] width 6 height 6
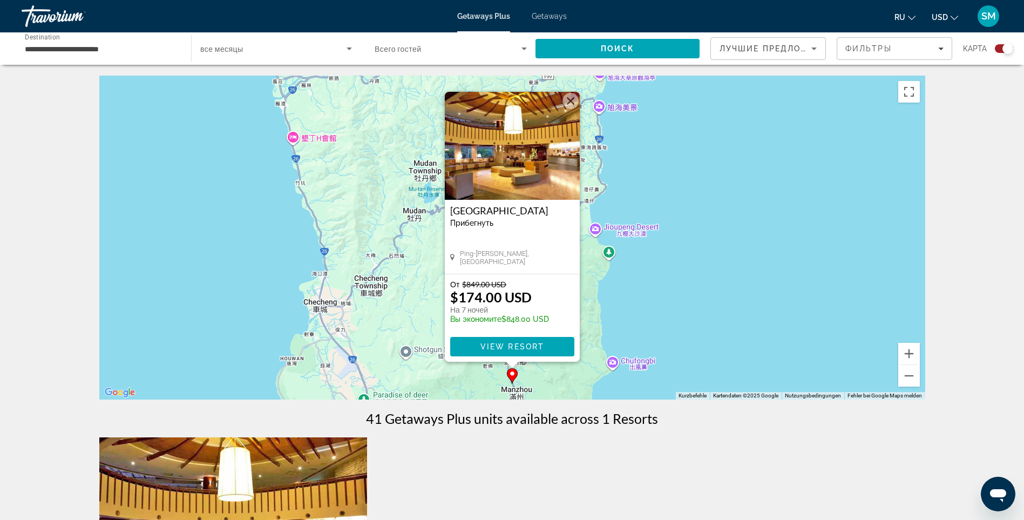
click at [571, 98] on button "Schließen" at bounding box center [570, 101] width 16 height 16
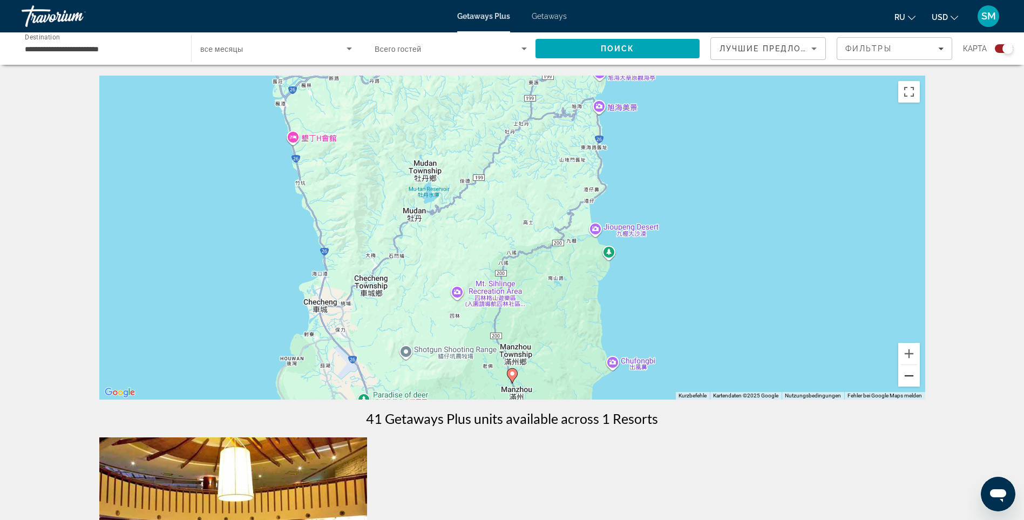
click at [908, 374] on button "Verkleinern" at bounding box center [909, 376] width 22 height 22
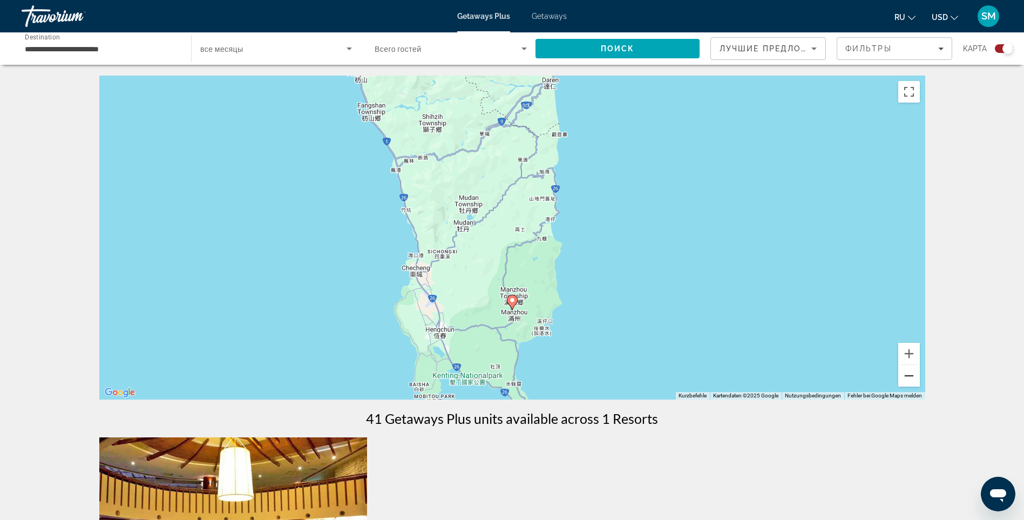
click at [909, 375] on button "Verkleinern" at bounding box center [909, 376] width 22 height 22
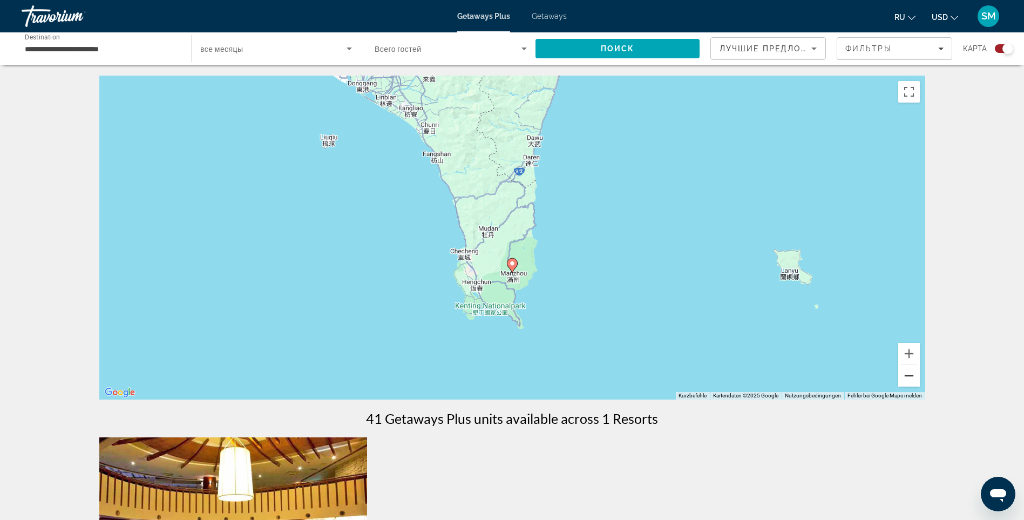
click at [910, 376] on button "Verkleinern" at bounding box center [909, 376] width 22 height 22
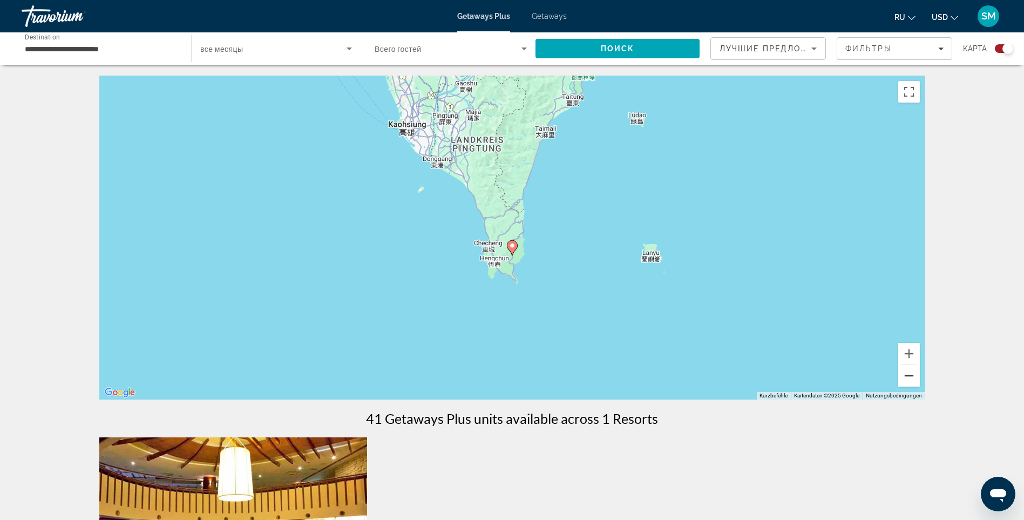
click at [916, 382] on button "Verkleinern" at bounding box center [909, 376] width 22 height 22
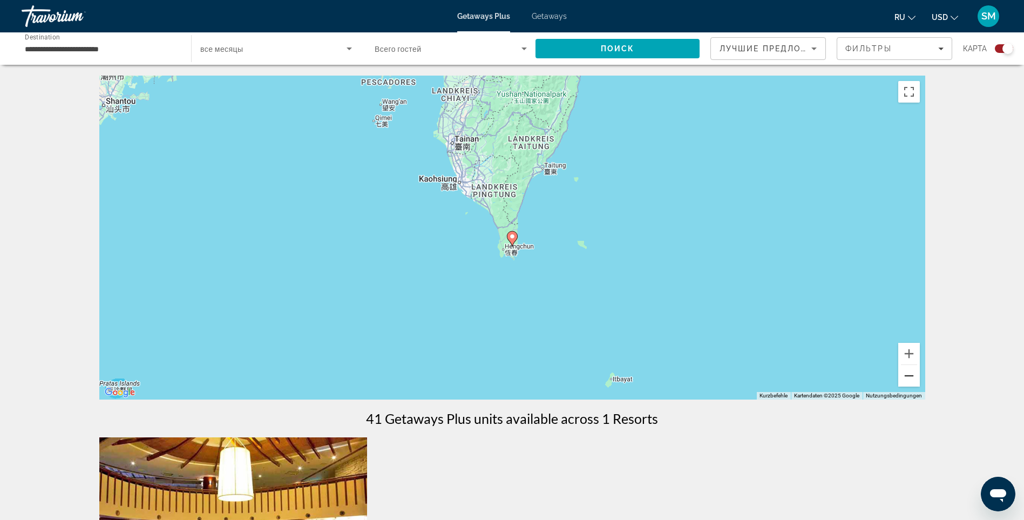
click at [911, 381] on button "Verkleinern" at bounding box center [909, 376] width 22 height 22
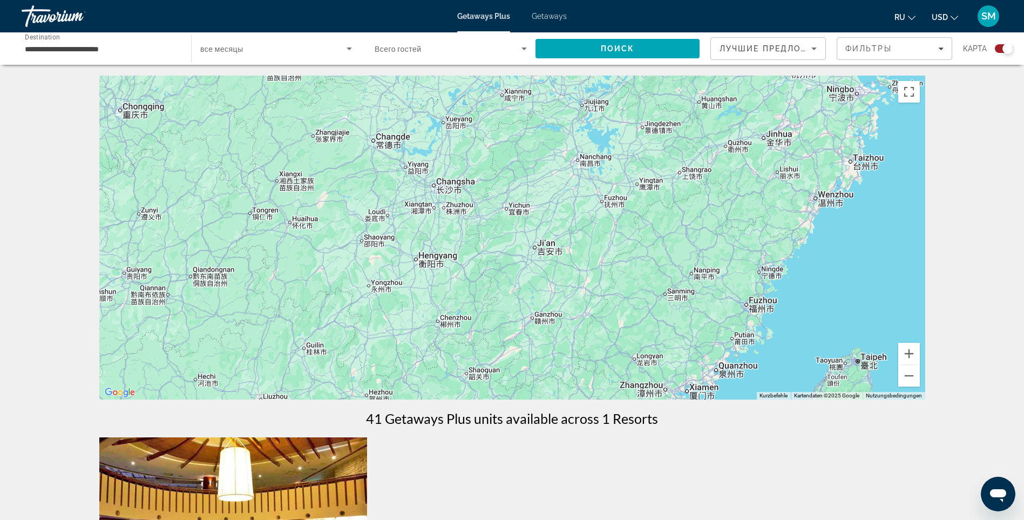
drag, startPoint x: 404, startPoint y: 205, endPoint x: 710, endPoint y: 480, distance: 411.6
click at [713, 485] on div "← Nach links → Nach rechts ↑ Nach oben ↓ Nach unten + Heranzoomen - Herauszoome…" at bounding box center [512, 451] width 869 height 750
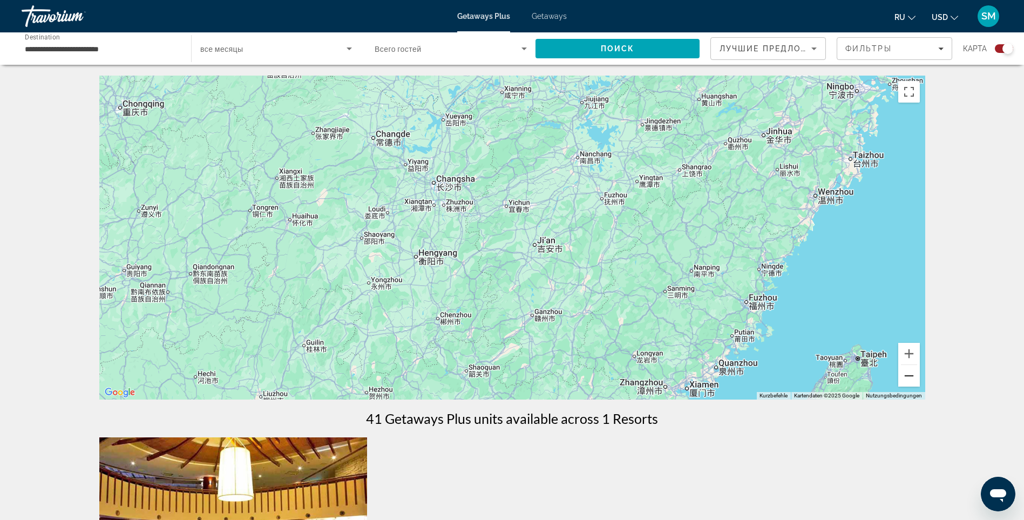
click at [909, 376] on button "Verkleinern" at bounding box center [909, 376] width 22 height 22
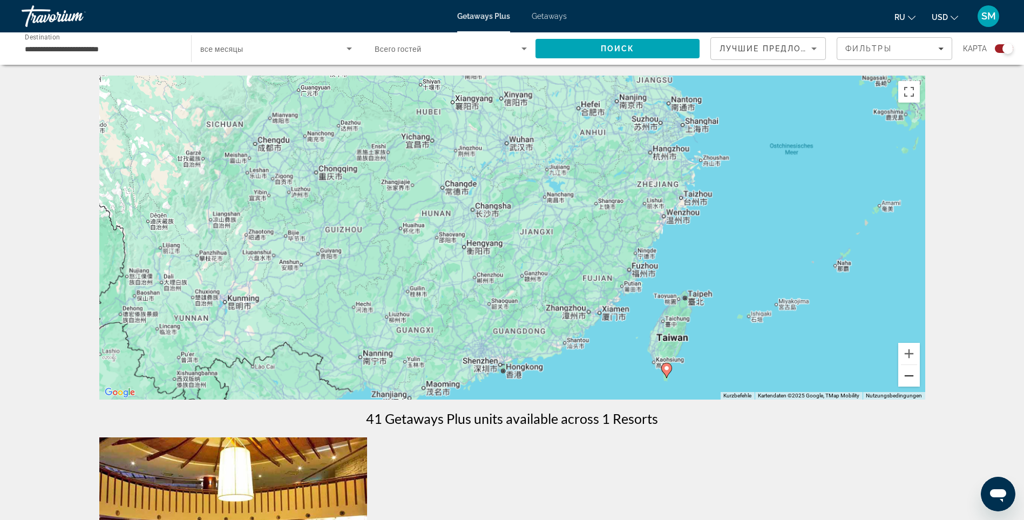
click at [909, 376] on button "Verkleinern" at bounding box center [909, 376] width 22 height 22
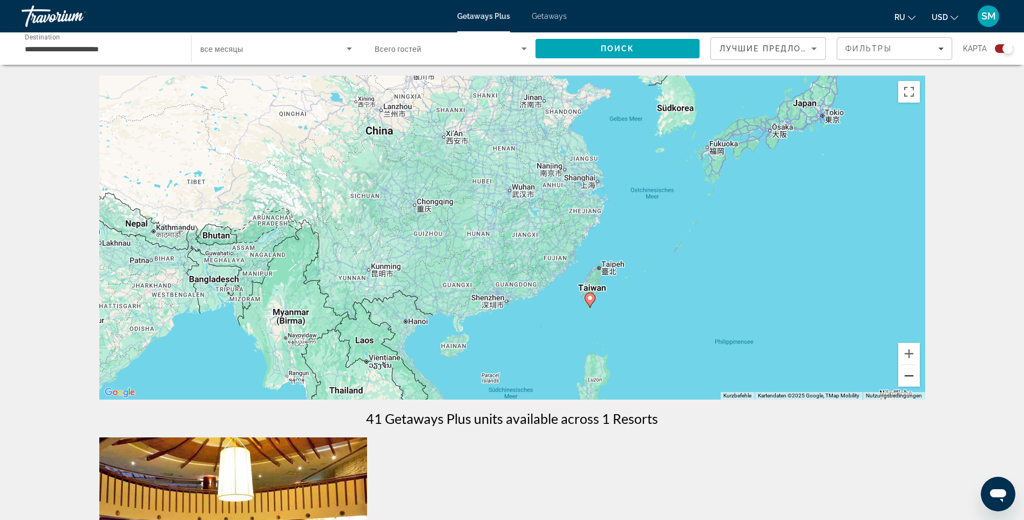
click at [909, 376] on button "Verkleinern" at bounding box center [909, 376] width 22 height 22
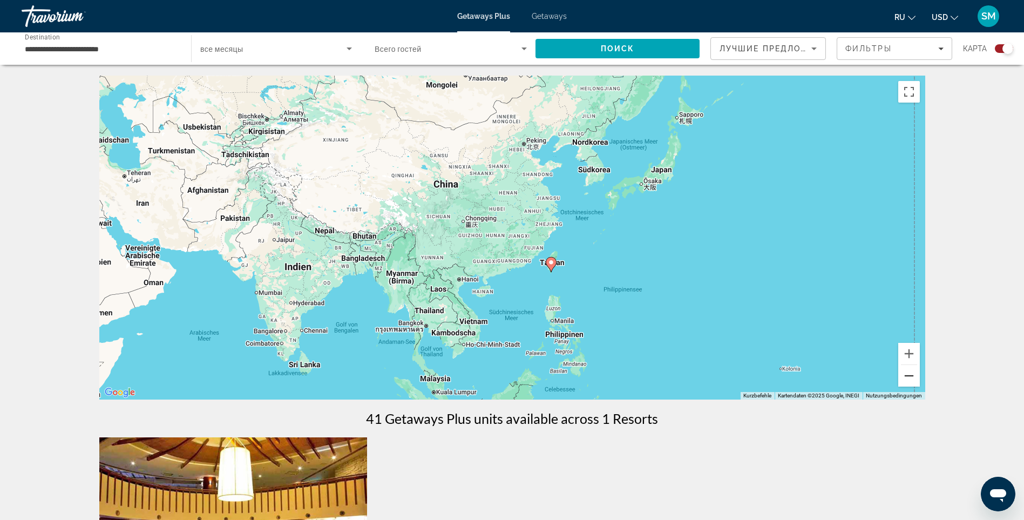
click at [909, 375] on button "Verkleinern" at bounding box center [909, 376] width 22 height 22
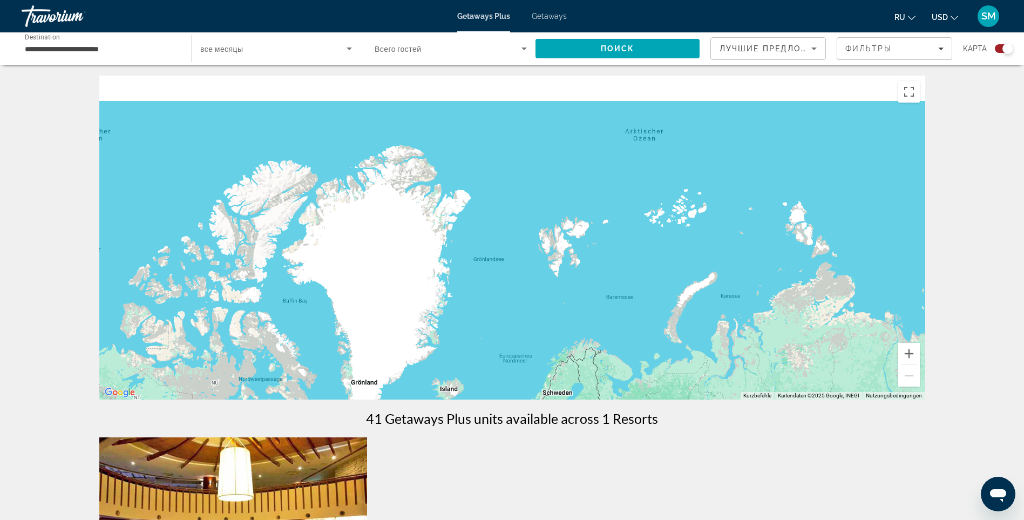
drag, startPoint x: 358, startPoint y: 200, endPoint x: 705, endPoint y: 533, distance: 480.9
click at [705, 519] on html "**********" at bounding box center [512, 260] width 1024 height 520
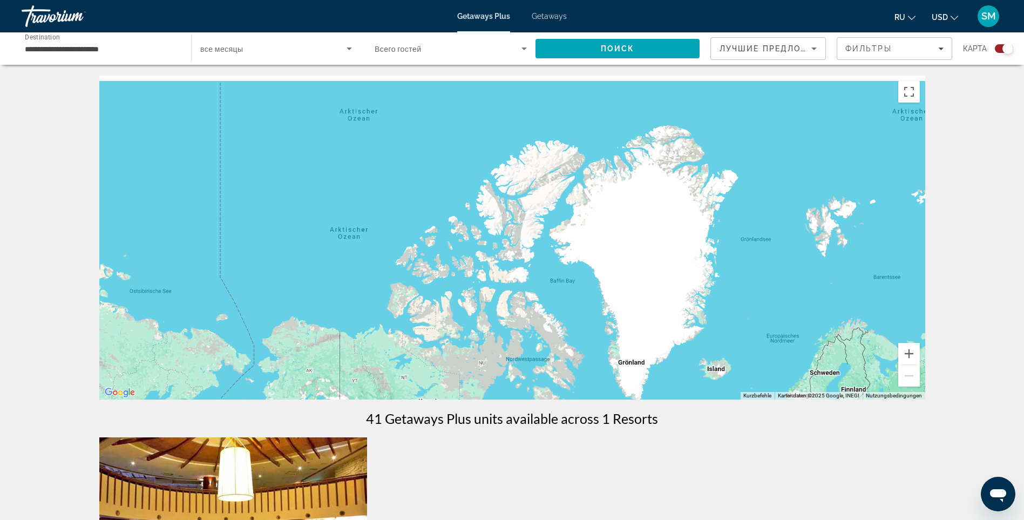
drag, startPoint x: 610, startPoint y: 295, endPoint x: 879, endPoint y: 279, distance: 268.7
click at [880, 279] on div "Main content" at bounding box center [512, 238] width 826 height 324
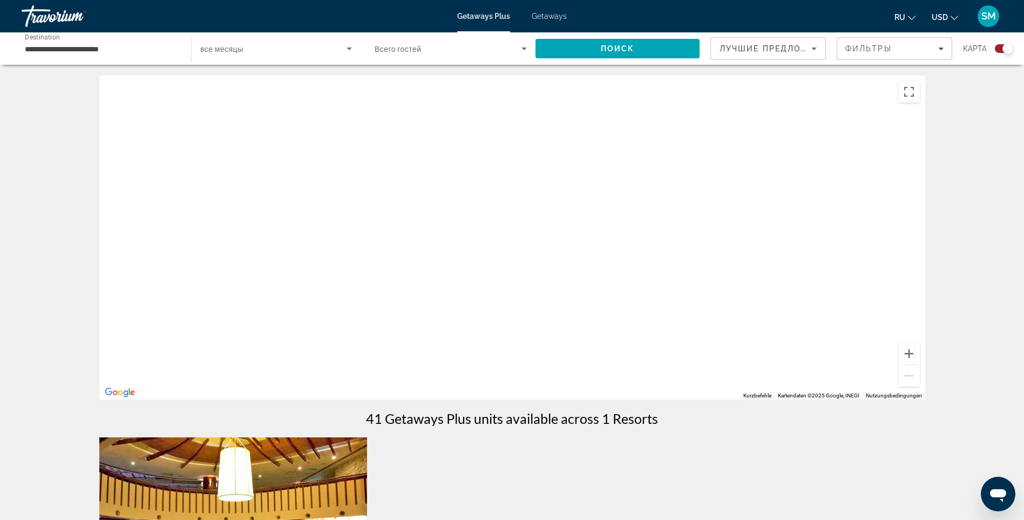
drag, startPoint x: 481, startPoint y: 180, endPoint x: 349, endPoint y: 533, distance: 377.1
click at [349, 519] on html "**********" at bounding box center [512, 260] width 1024 height 520
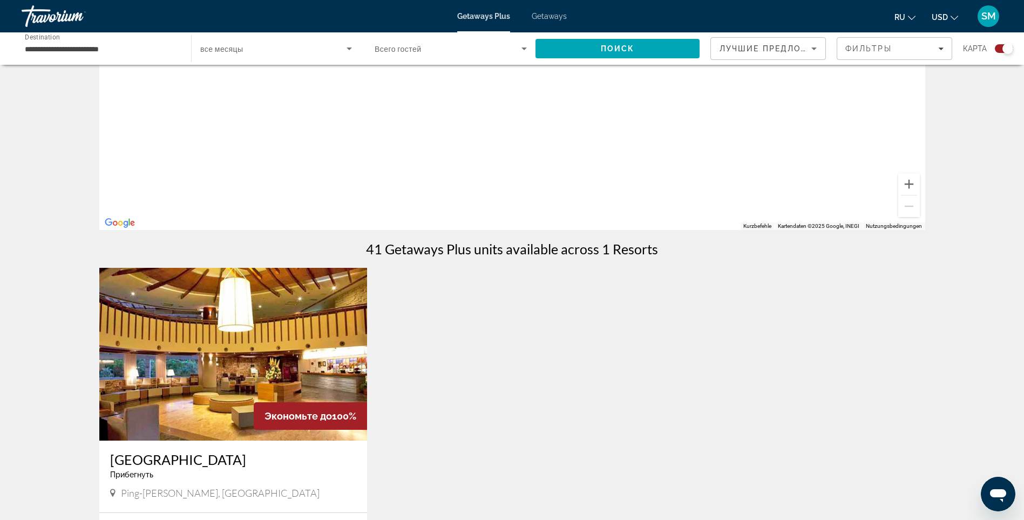
scroll to position [216, 0]
